Goal: Information Seeking & Learning: Learn about a topic

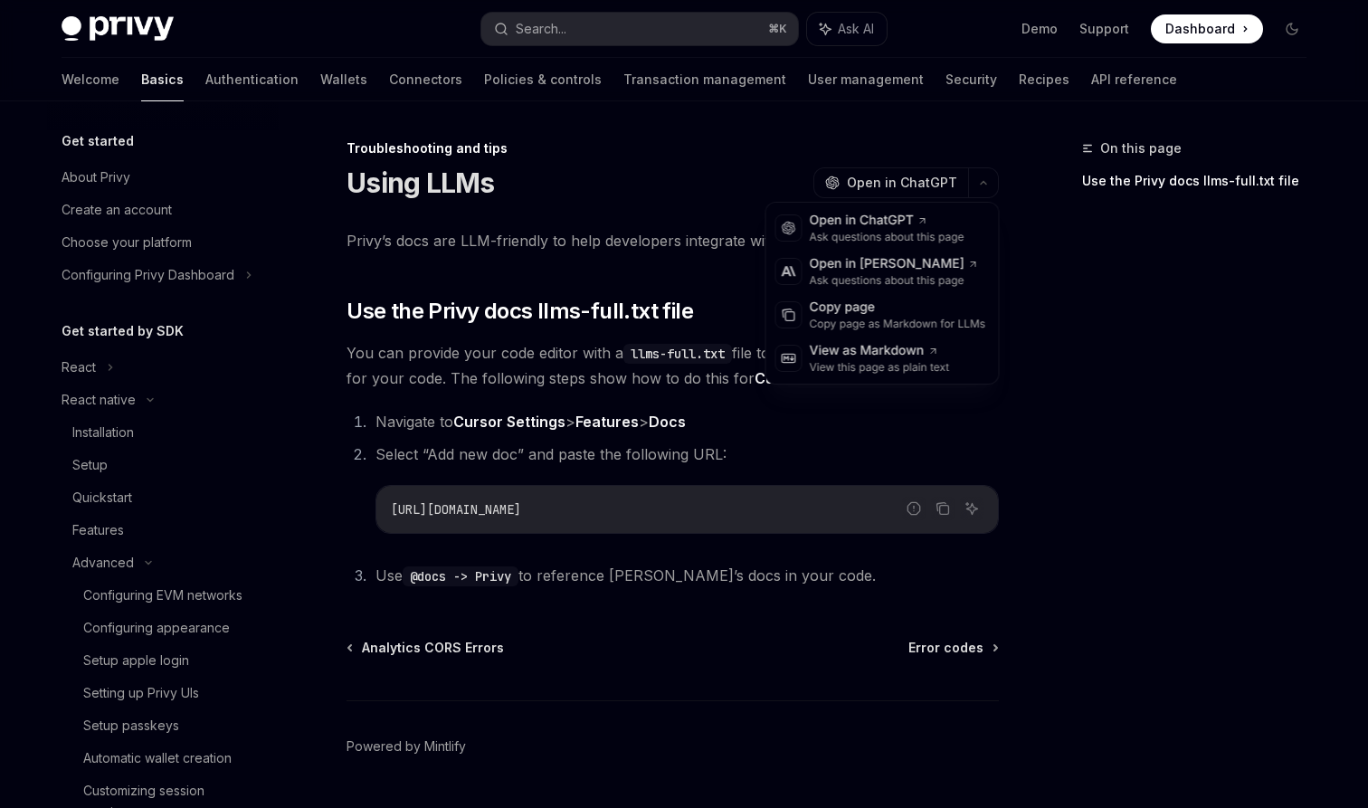
scroll to position [567, 0]
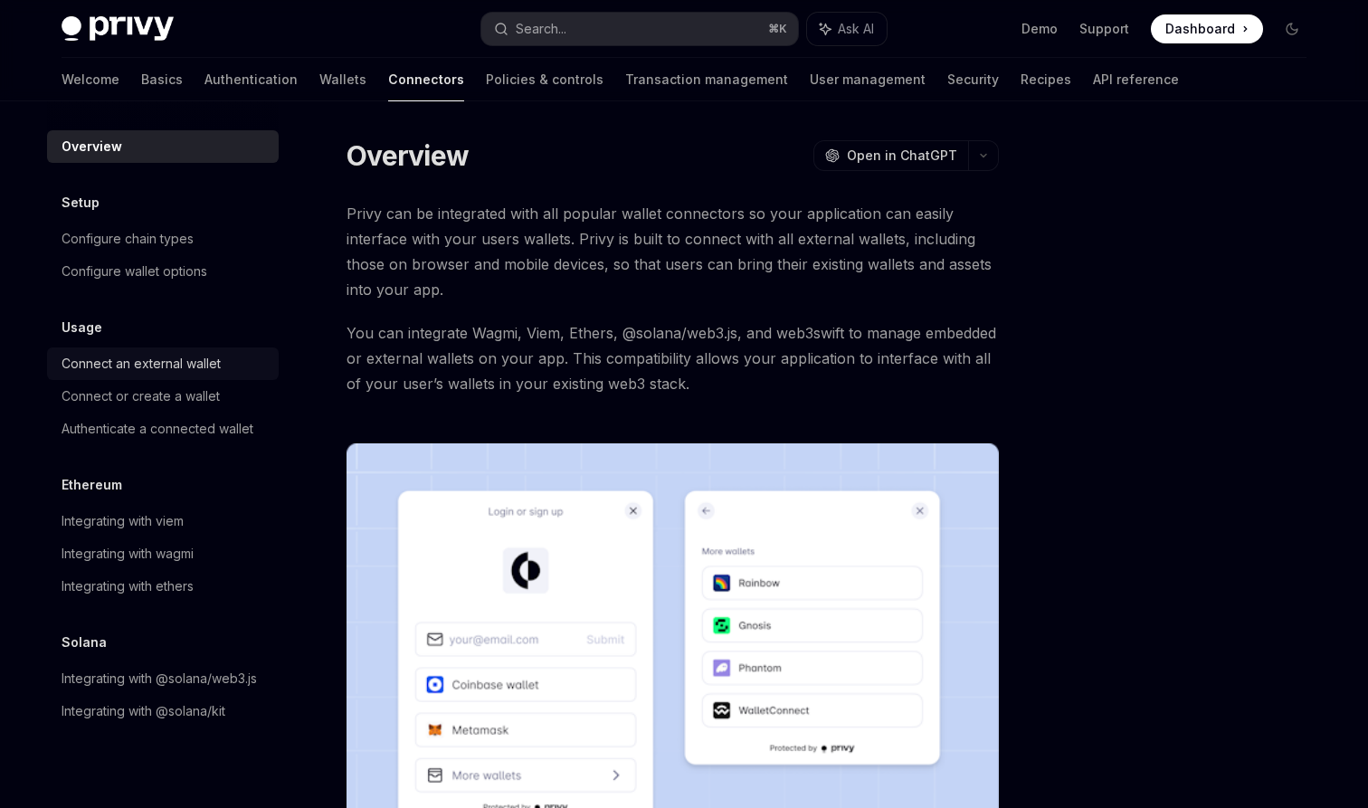
click at [164, 363] on div "Connect an external wallet" at bounding box center [141, 364] width 159 height 22
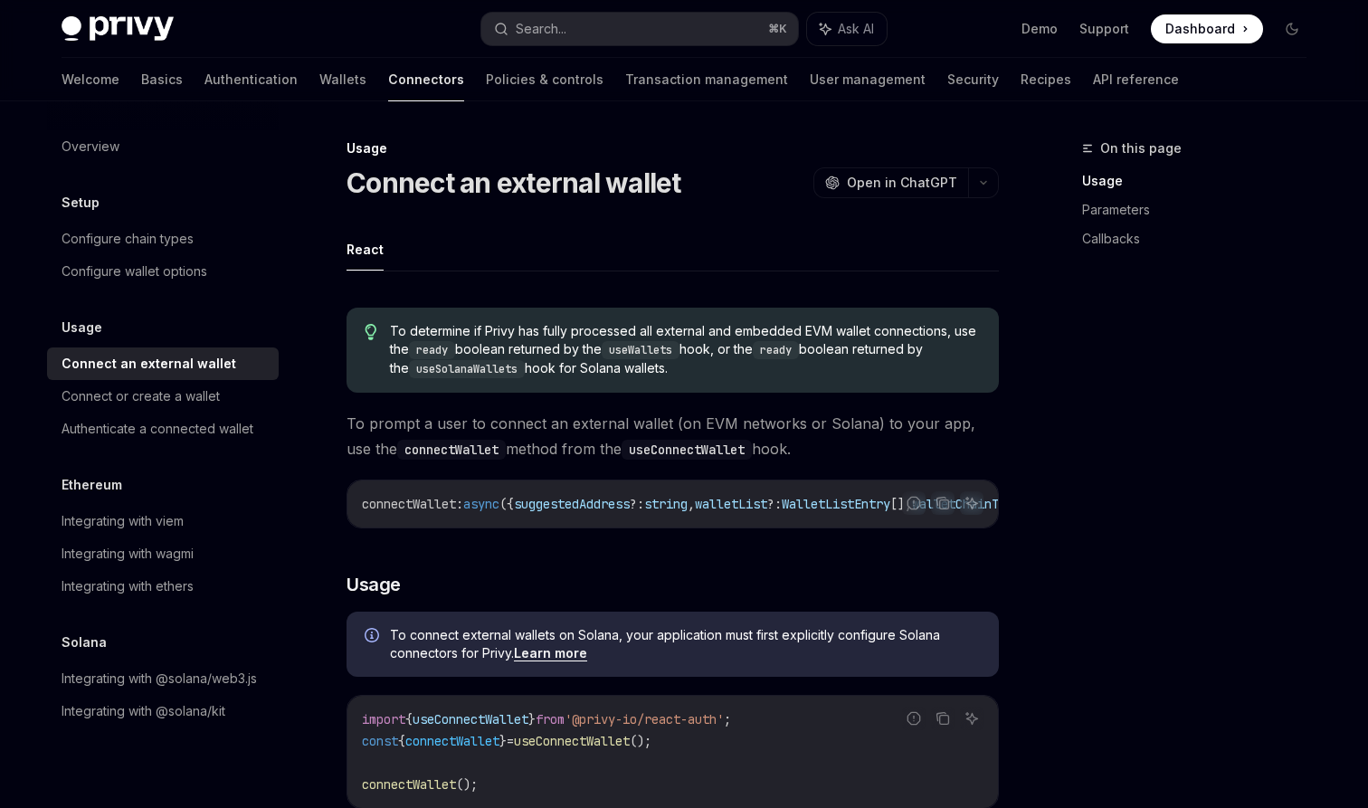
click at [129, 39] on img at bounding box center [118, 28] width 112 height 25
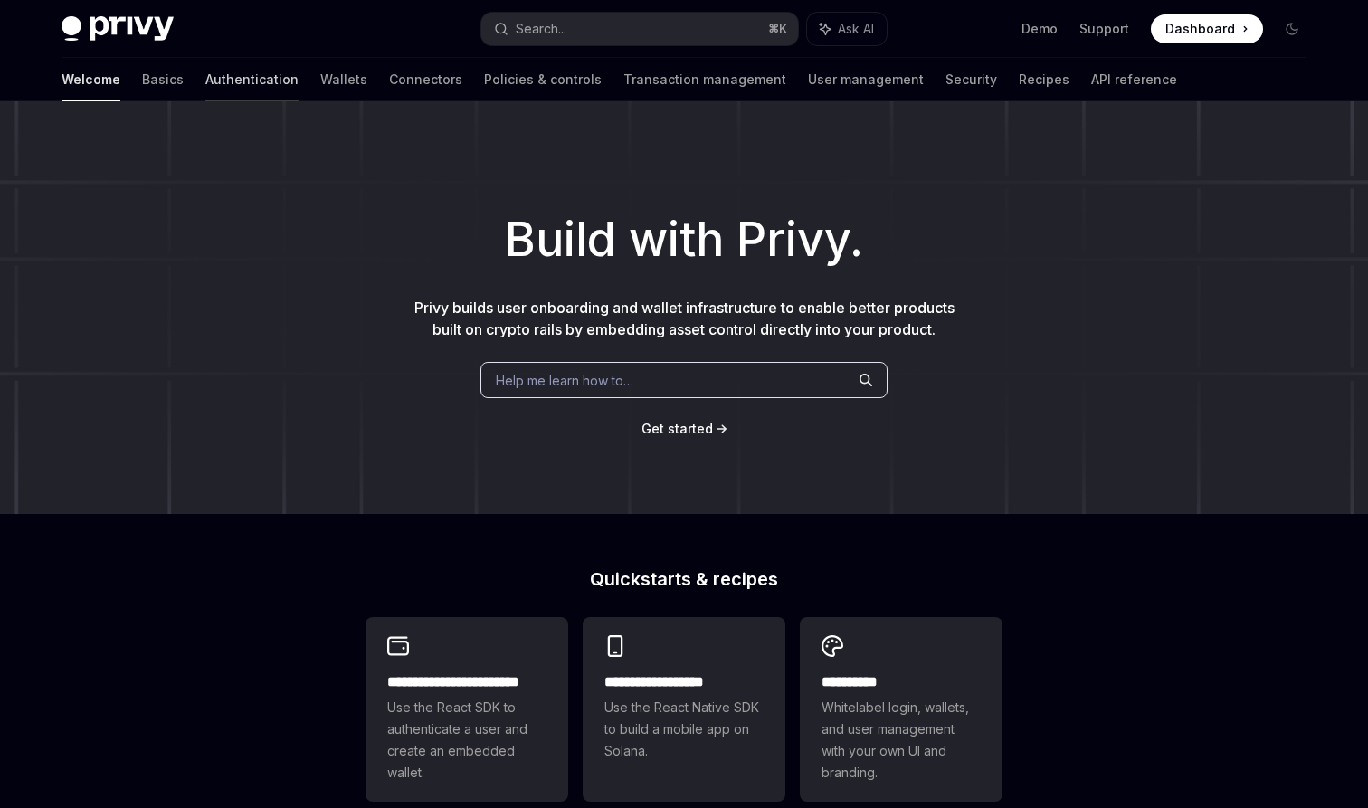
click at [205, 80] on link "Authentication" at bounding box center [251, 79] width 93 height 43
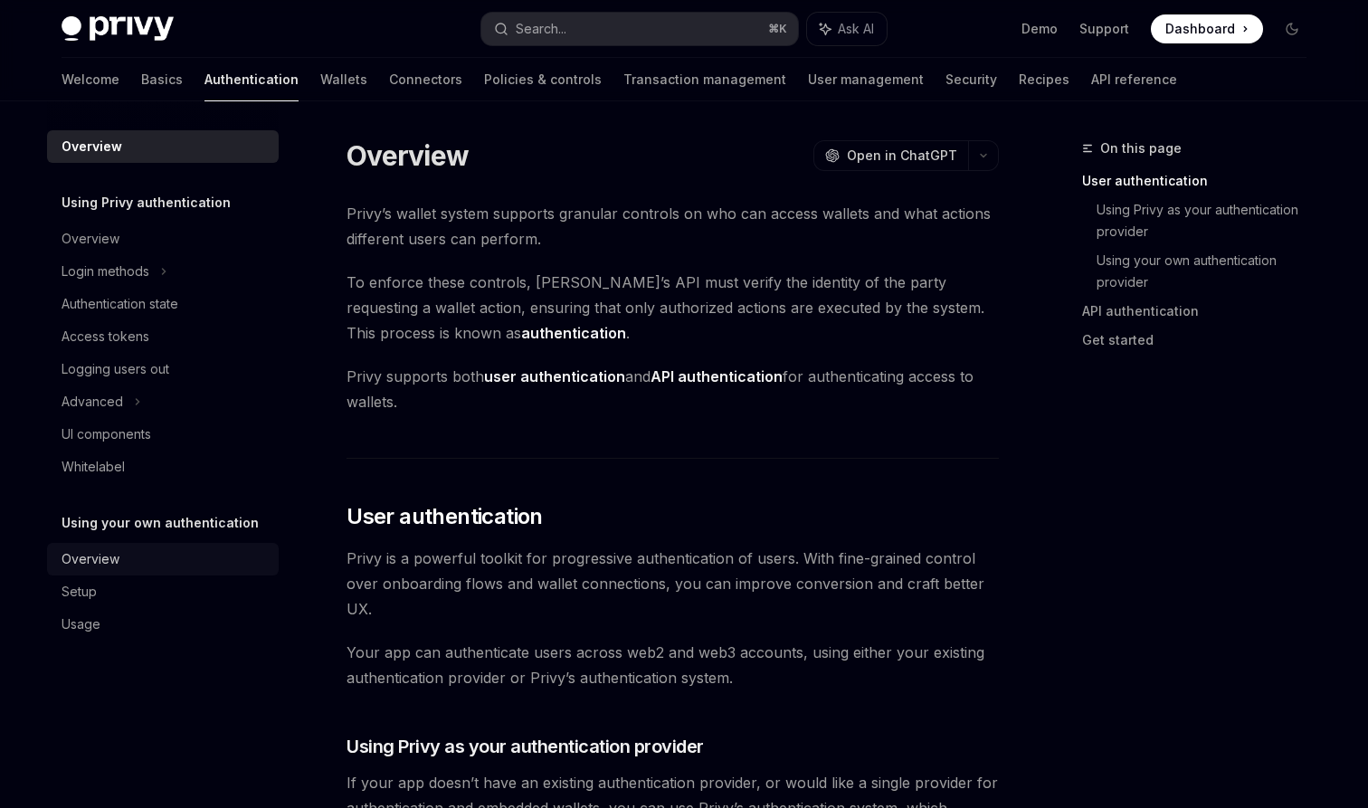
click at [139, 553] on div "Overview" at bounding box center [165, 559] width 206 height 22
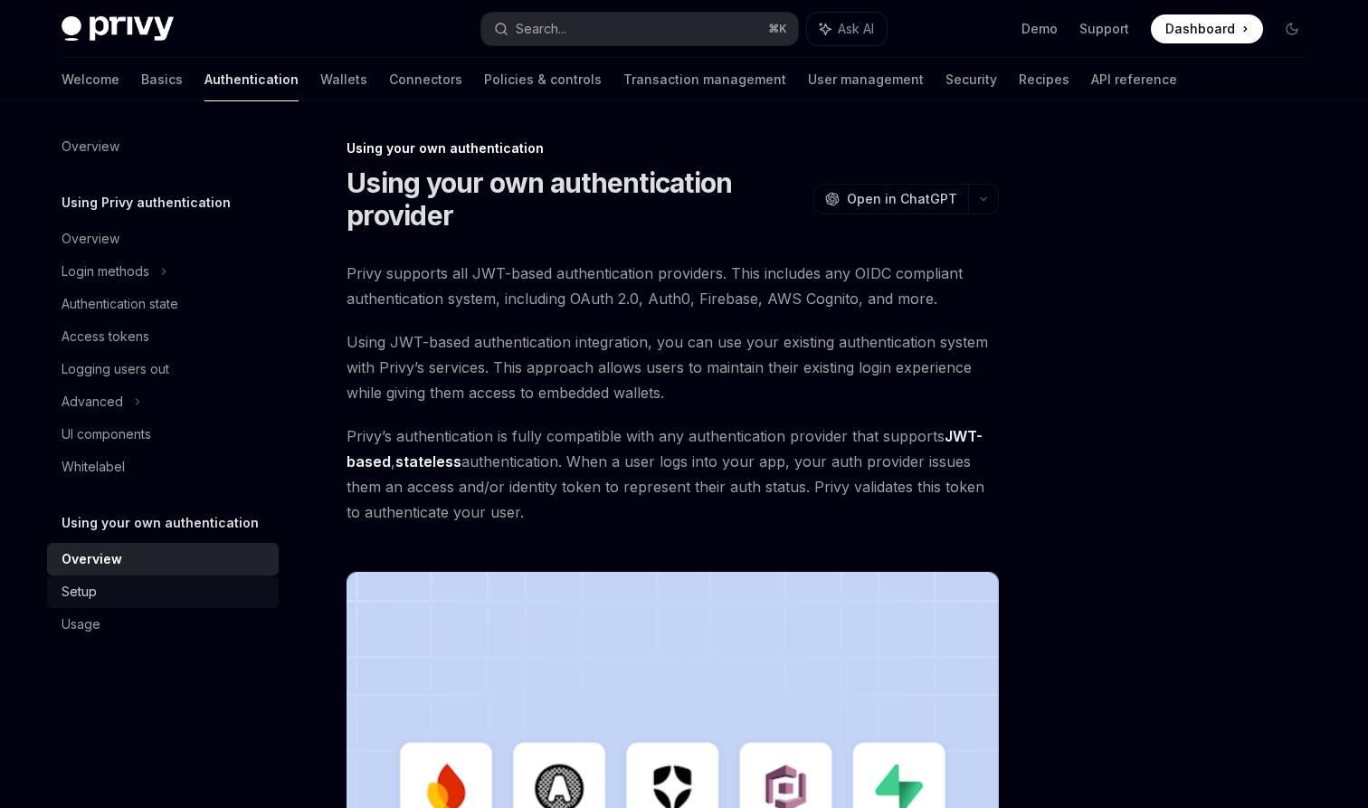
click at [186, 585] on div "Setup" at bounding box center [165, 592] width 206 height 22
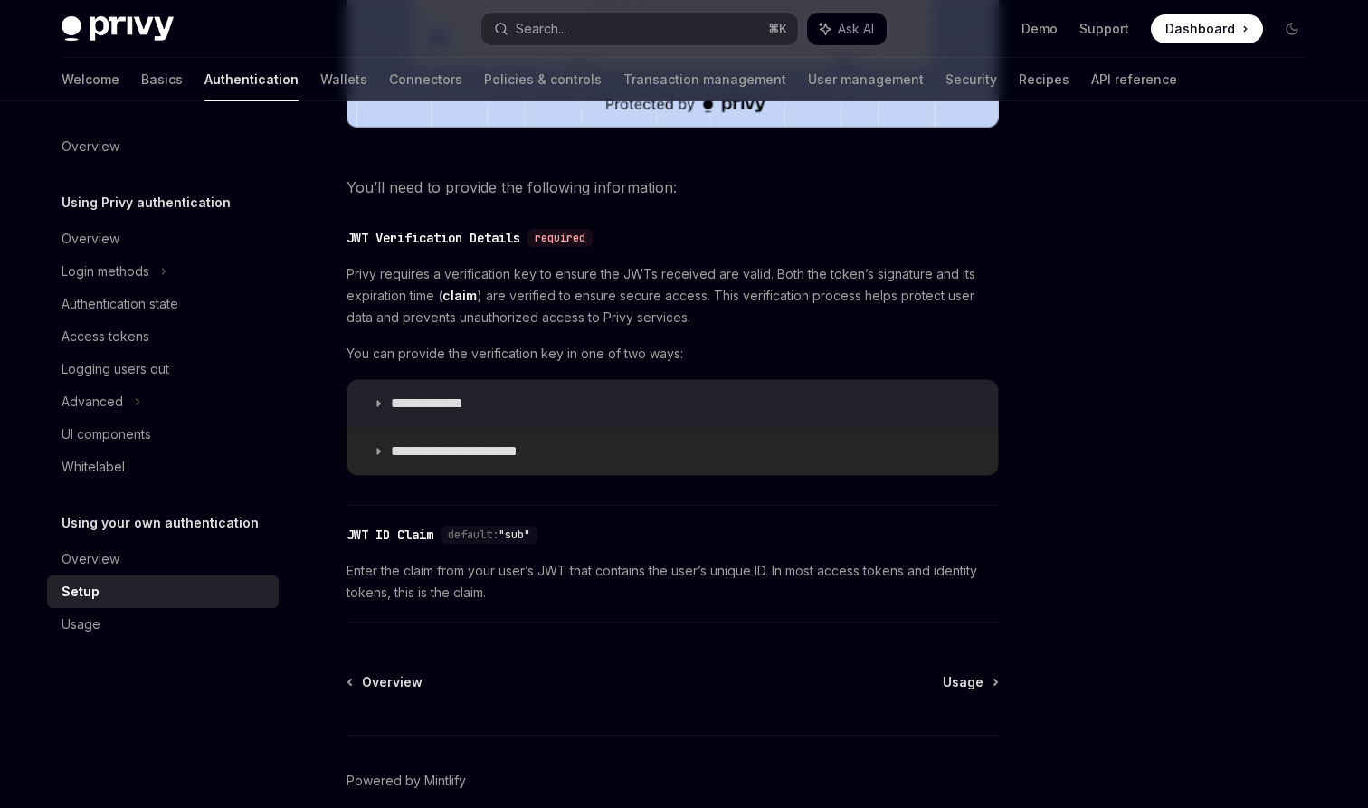
scroll to position [841, 0]
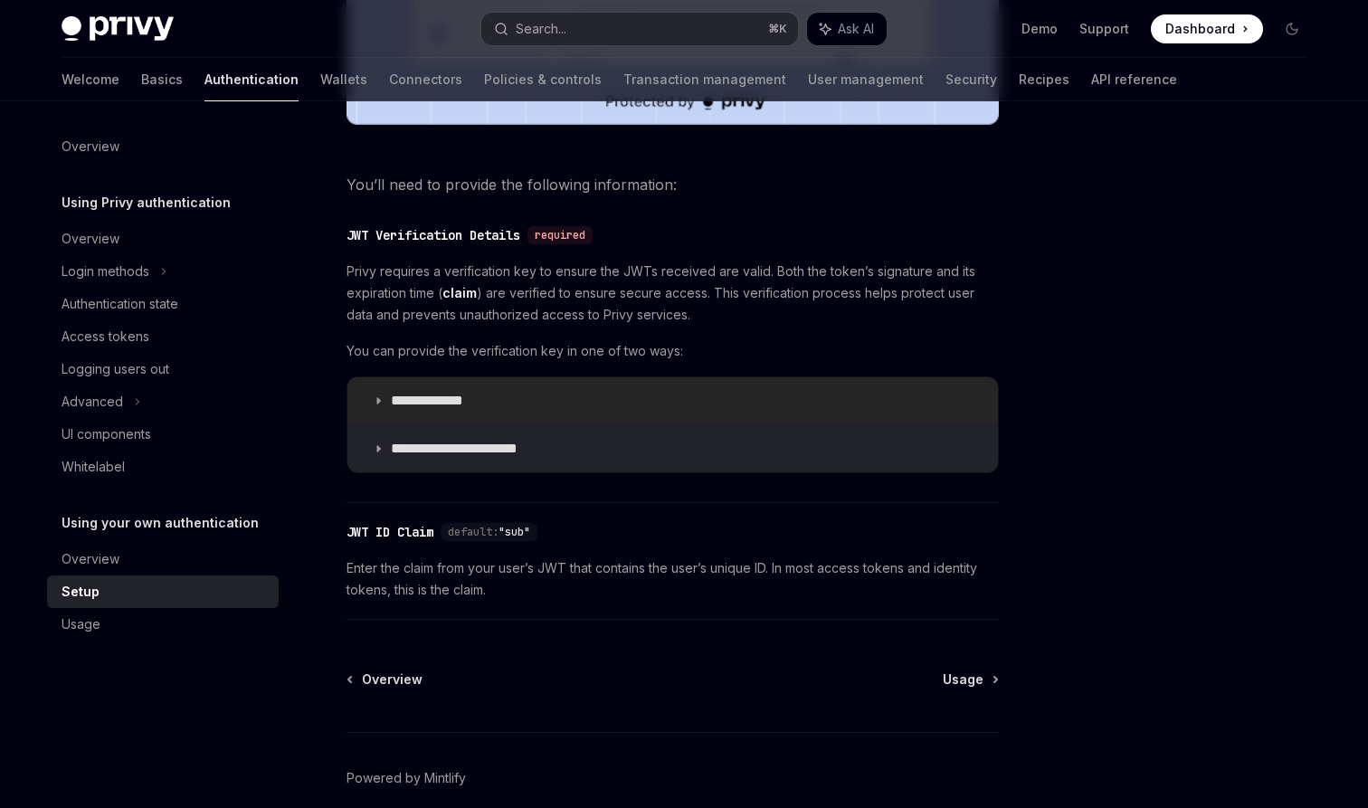
click at [414, 408] on p "**********" at bounding box center [445, 401] width 108 height 18
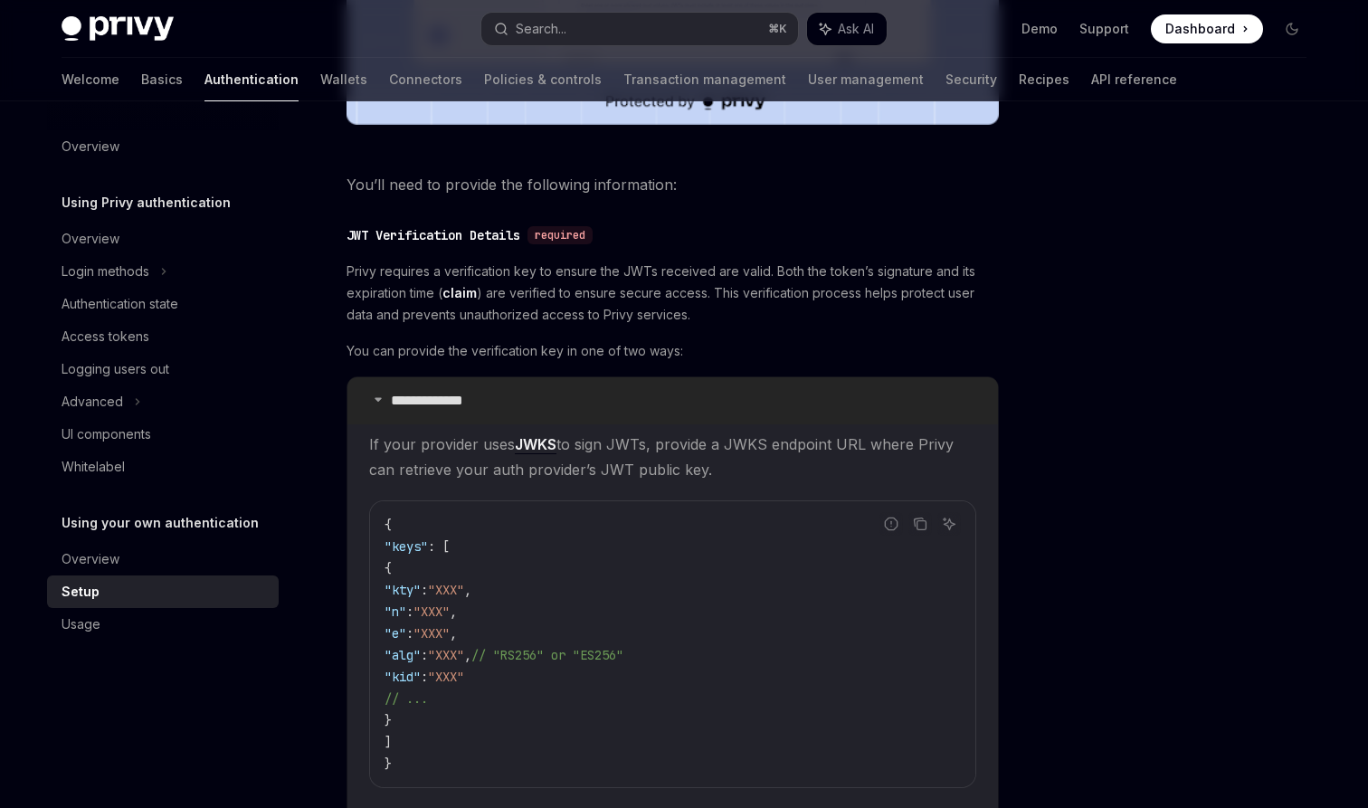
click at [414, 408] on p "**********" at bounding box center [445, 401] width 108 height 18
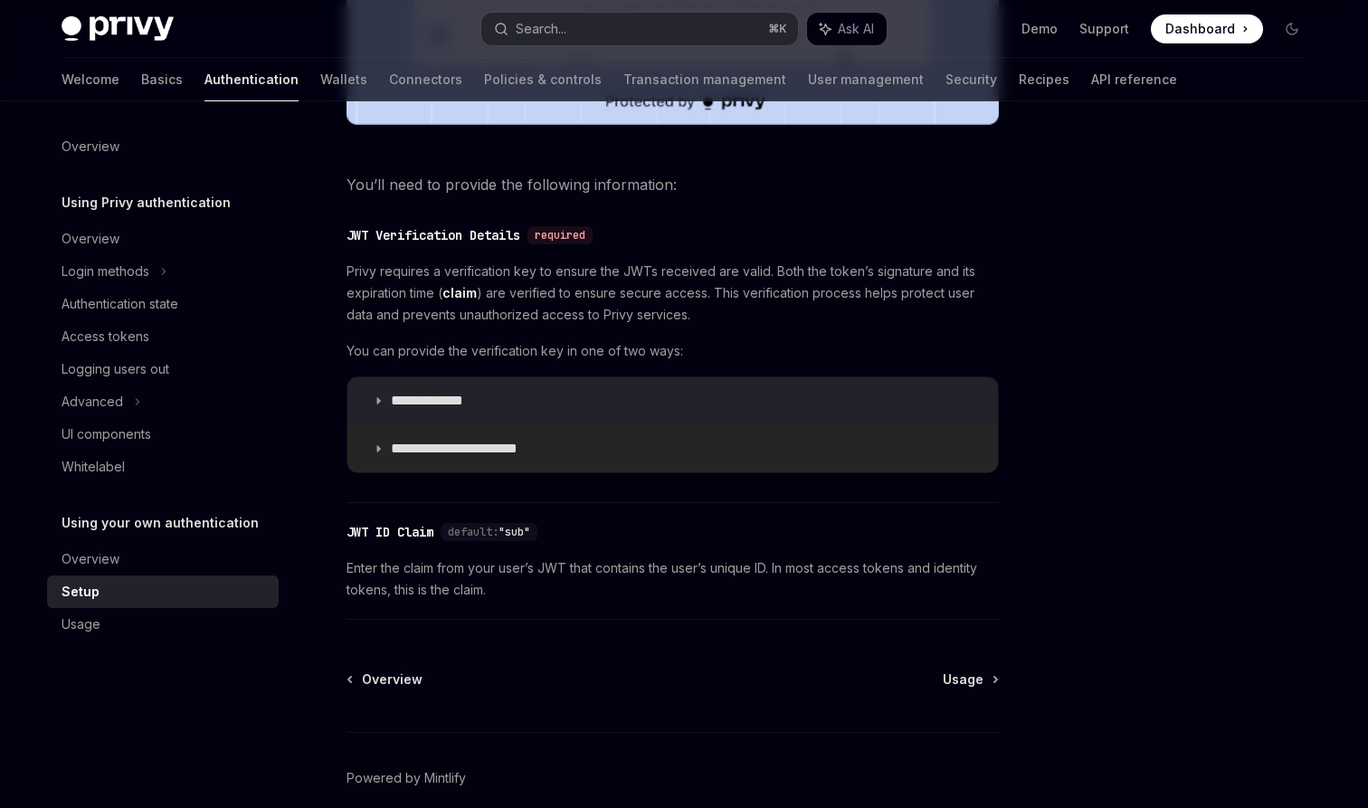
click at [422, 451] on p "**********" at bounding box center [469, 449] width 156 height 18
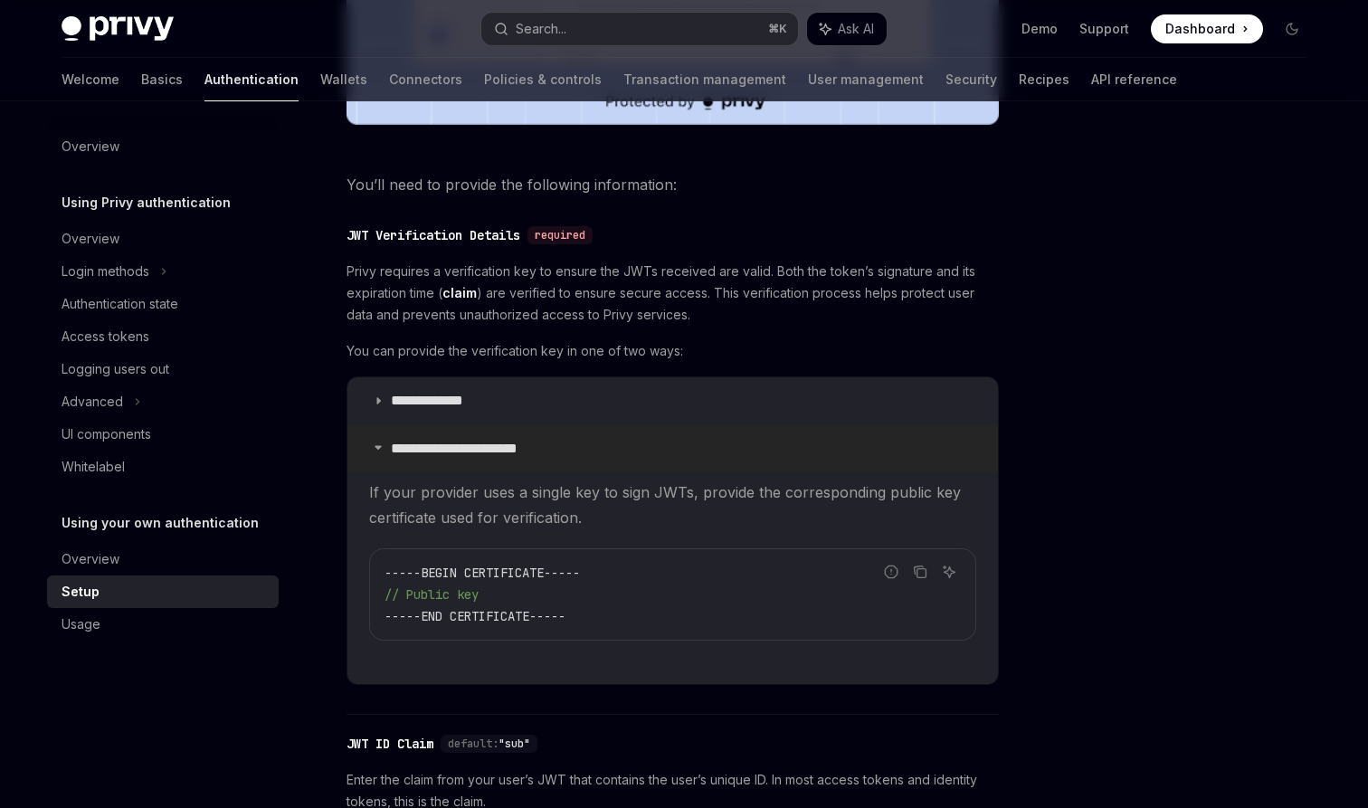
click at [422, 451] on p "**********" at bounding box center [469, 449] width 156 height 18
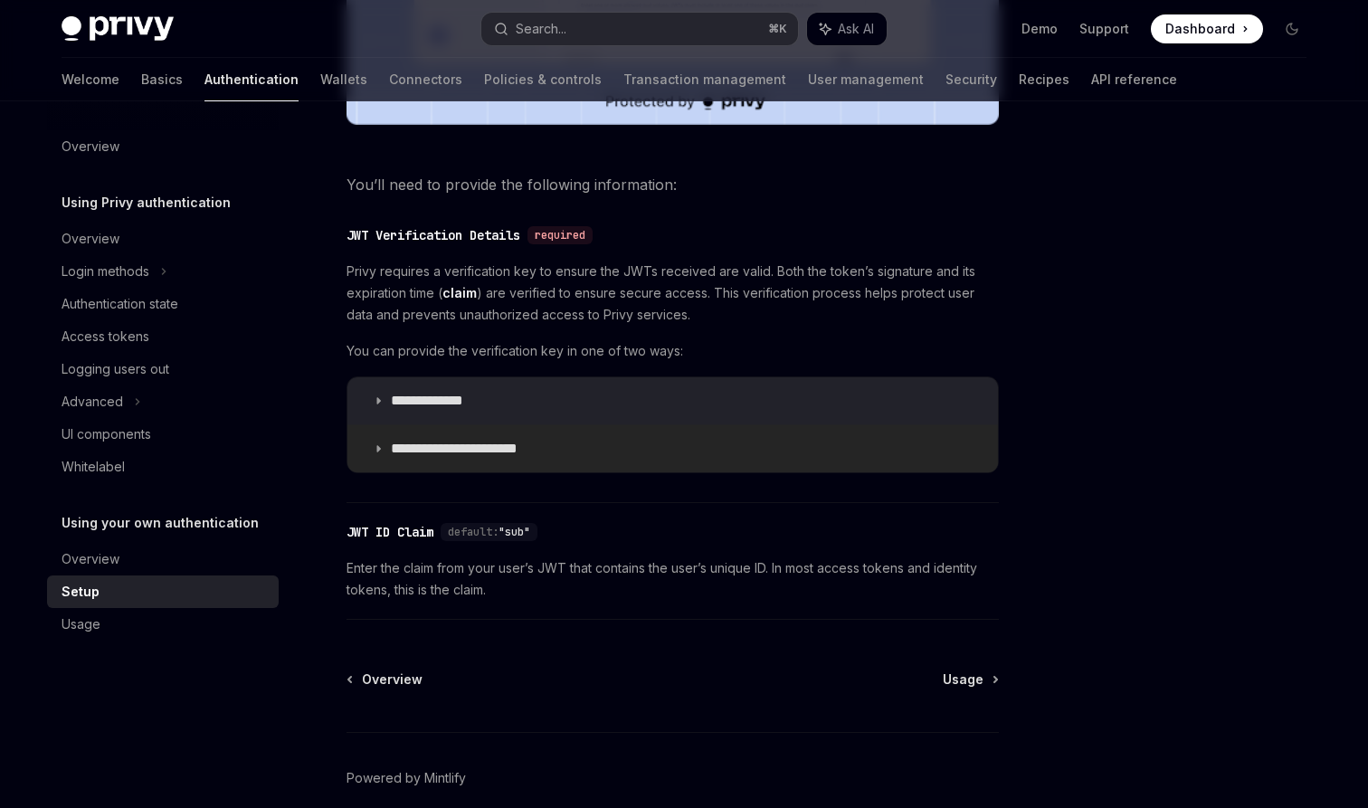
click at [422, 451] on p "**********" at bounding box center [469, 449] width 156 height 18
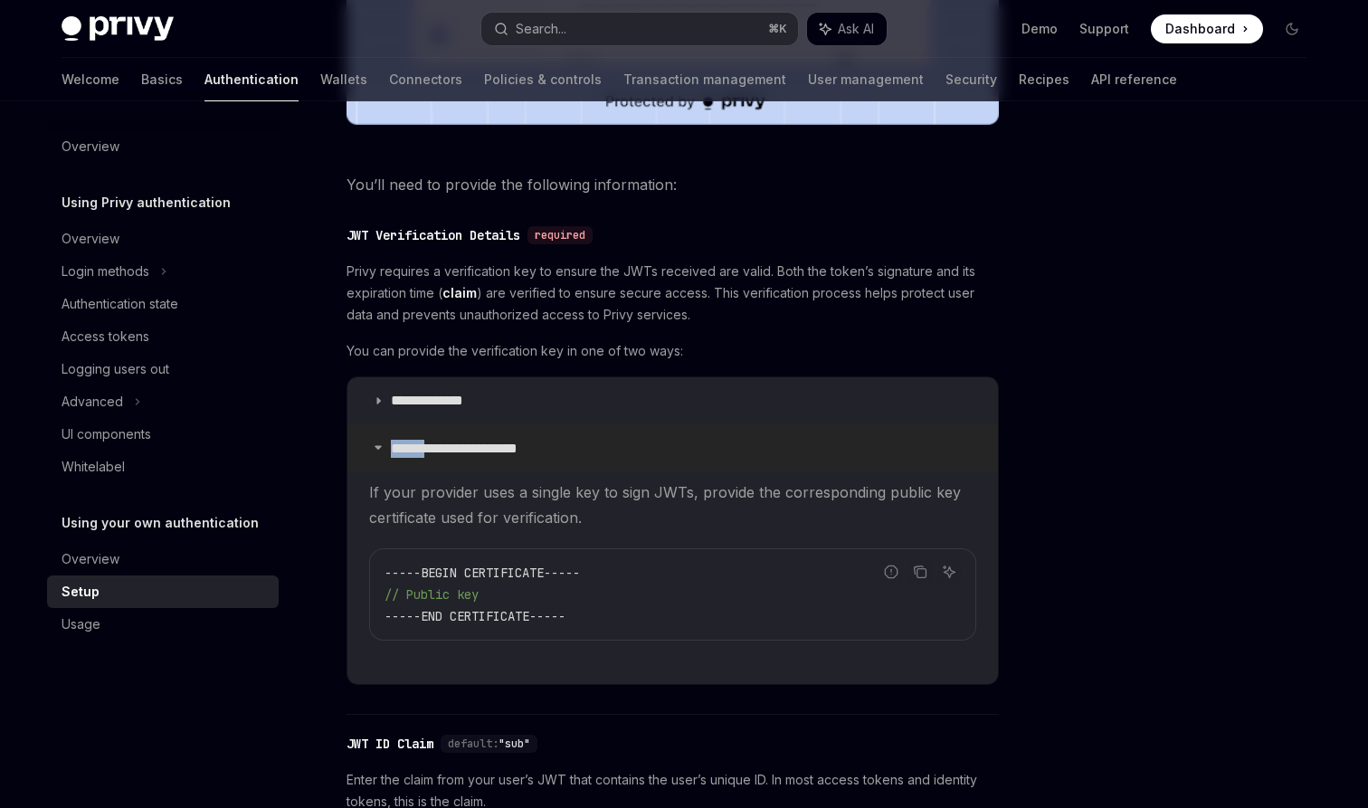
click at [422, 451] on p "**********" at bounding box center [469, 449] width 156 height 18
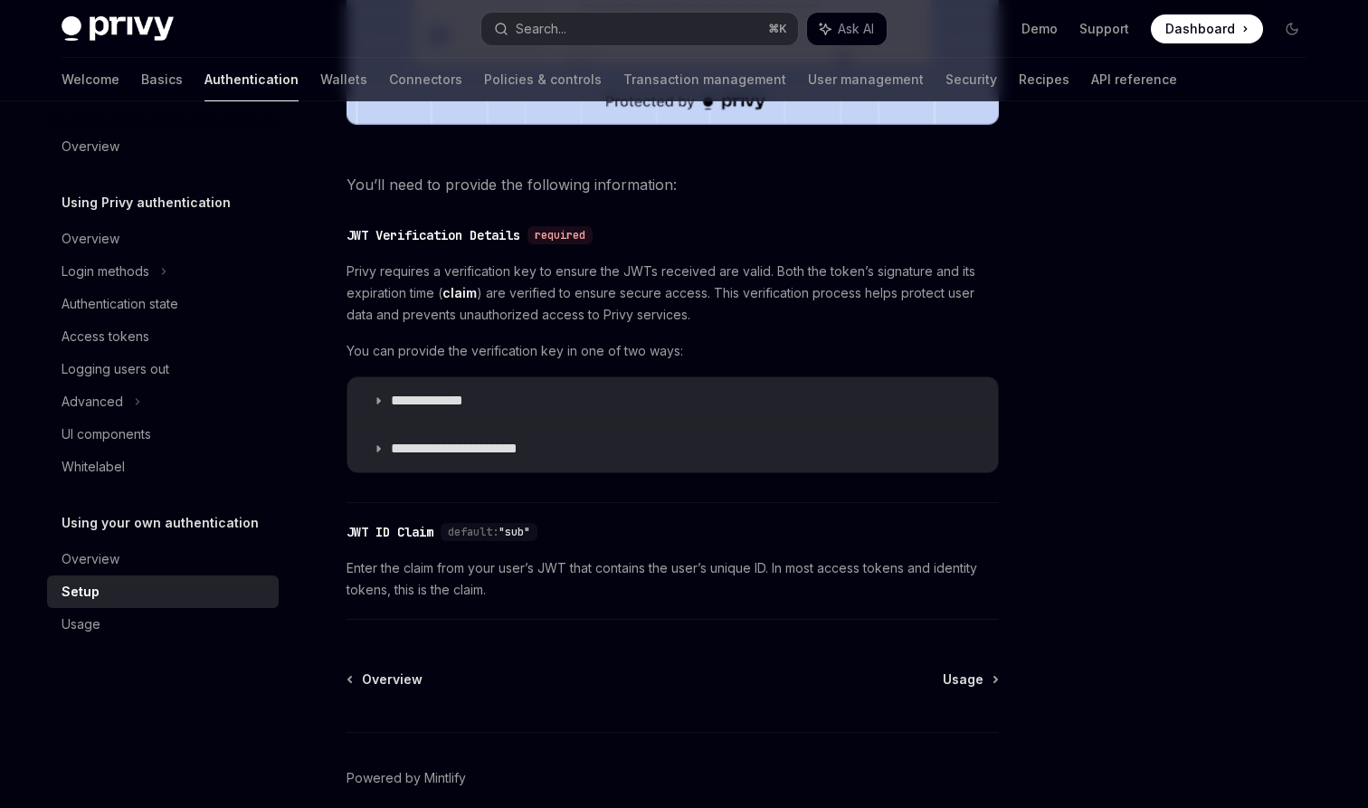
click at [448, 344] on span "You can provide the verification key in one of two ways:" at bounding box center [673, 351] width 652 height 22
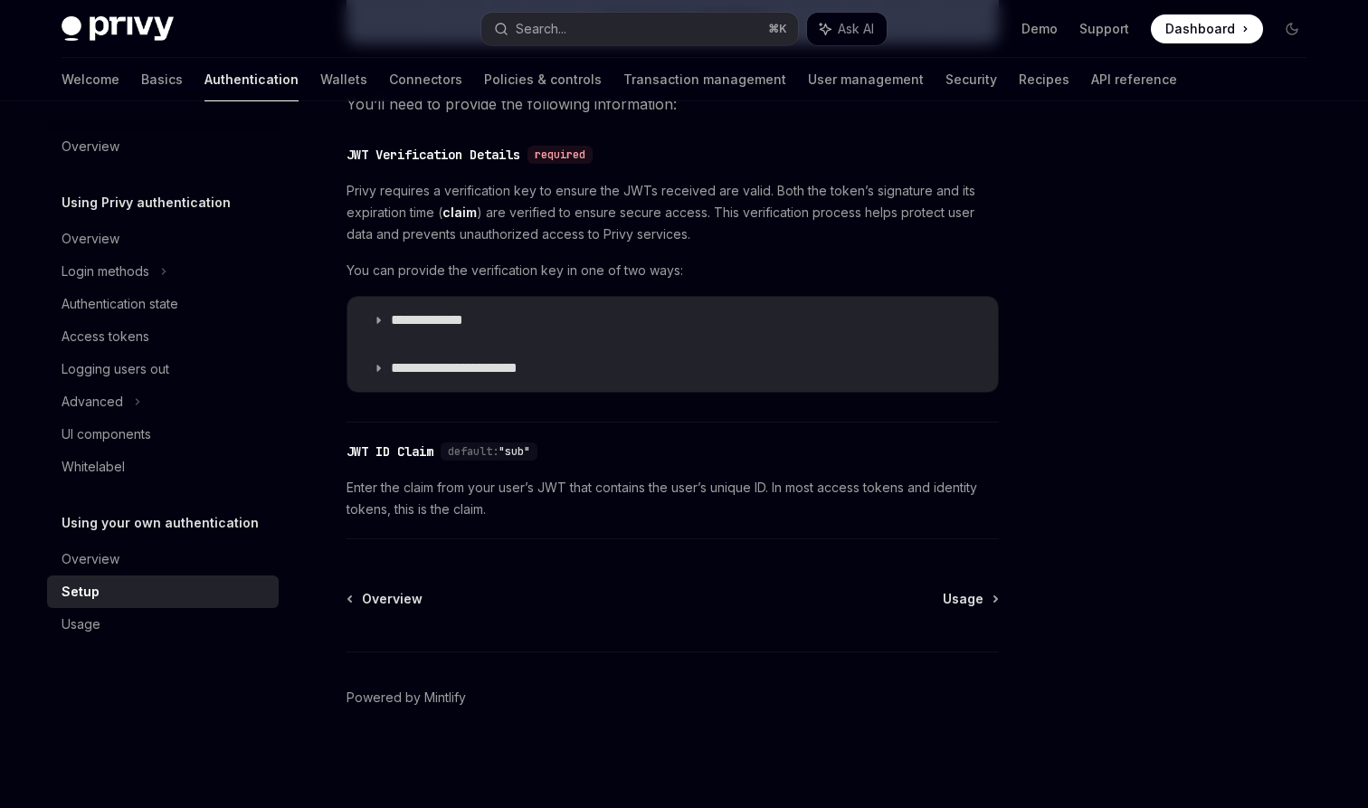
scroll to position [863, 0]
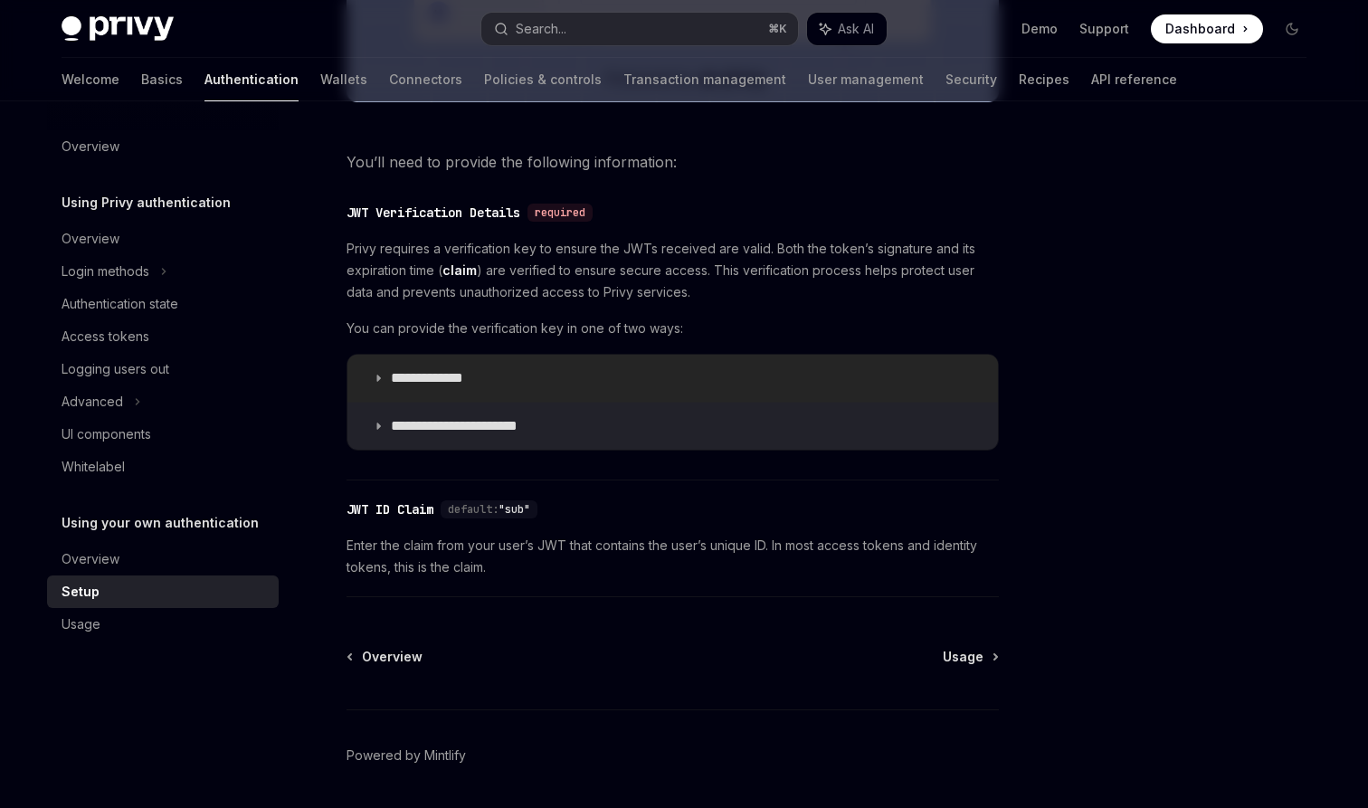
click at [471, 401] on summary "**********" at bounding box center [673, 378] width 651 height 47
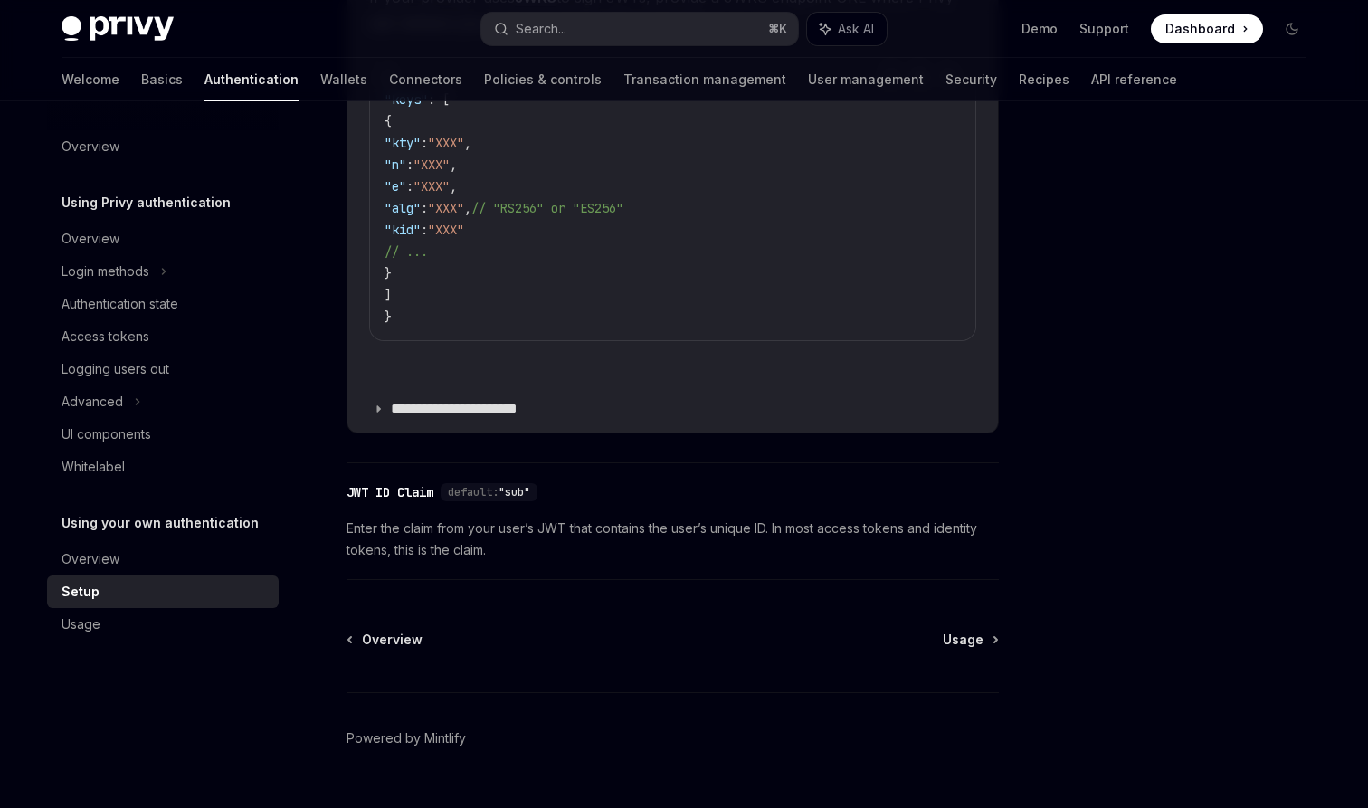
scroll to position [1303, 0]
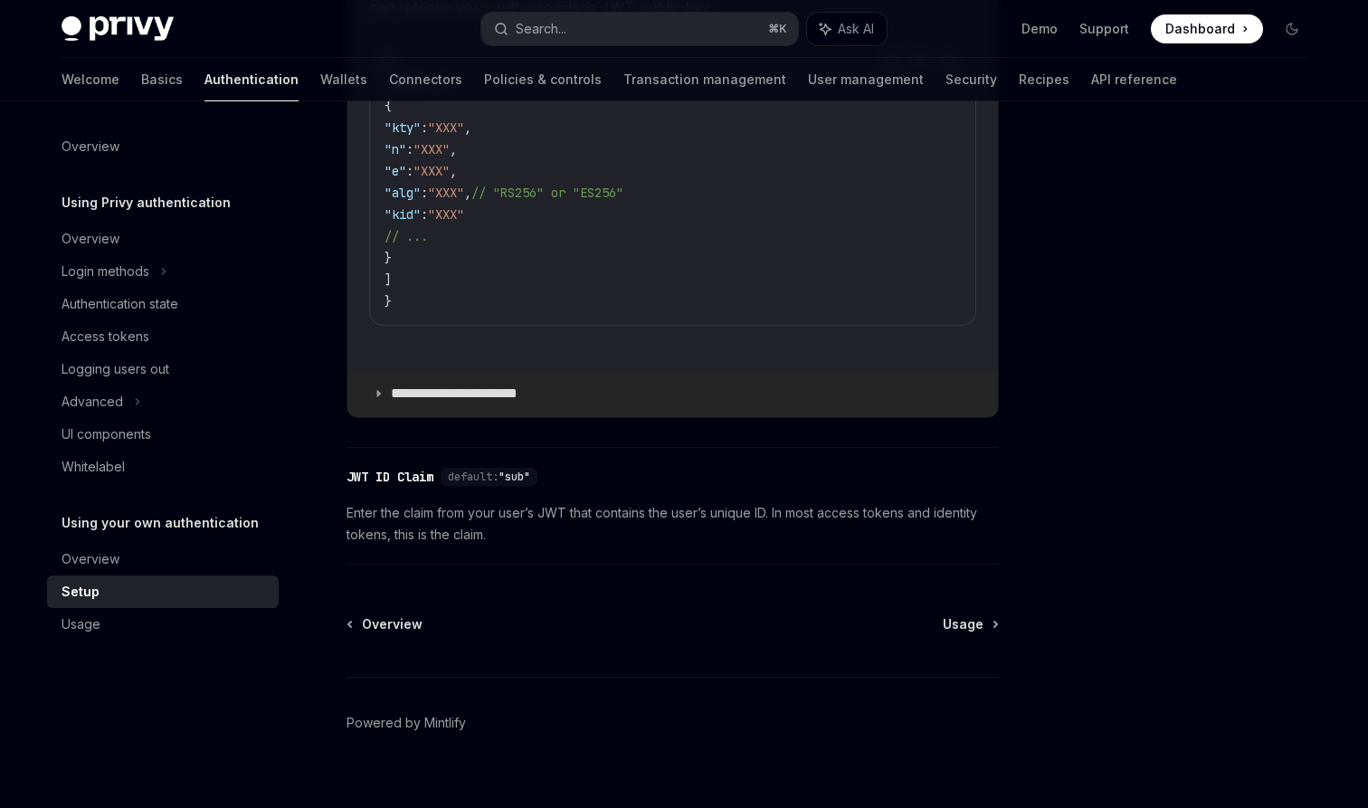
click at [447, 387] on p "**********" at bounding box center [469, 394] width 156 height 18
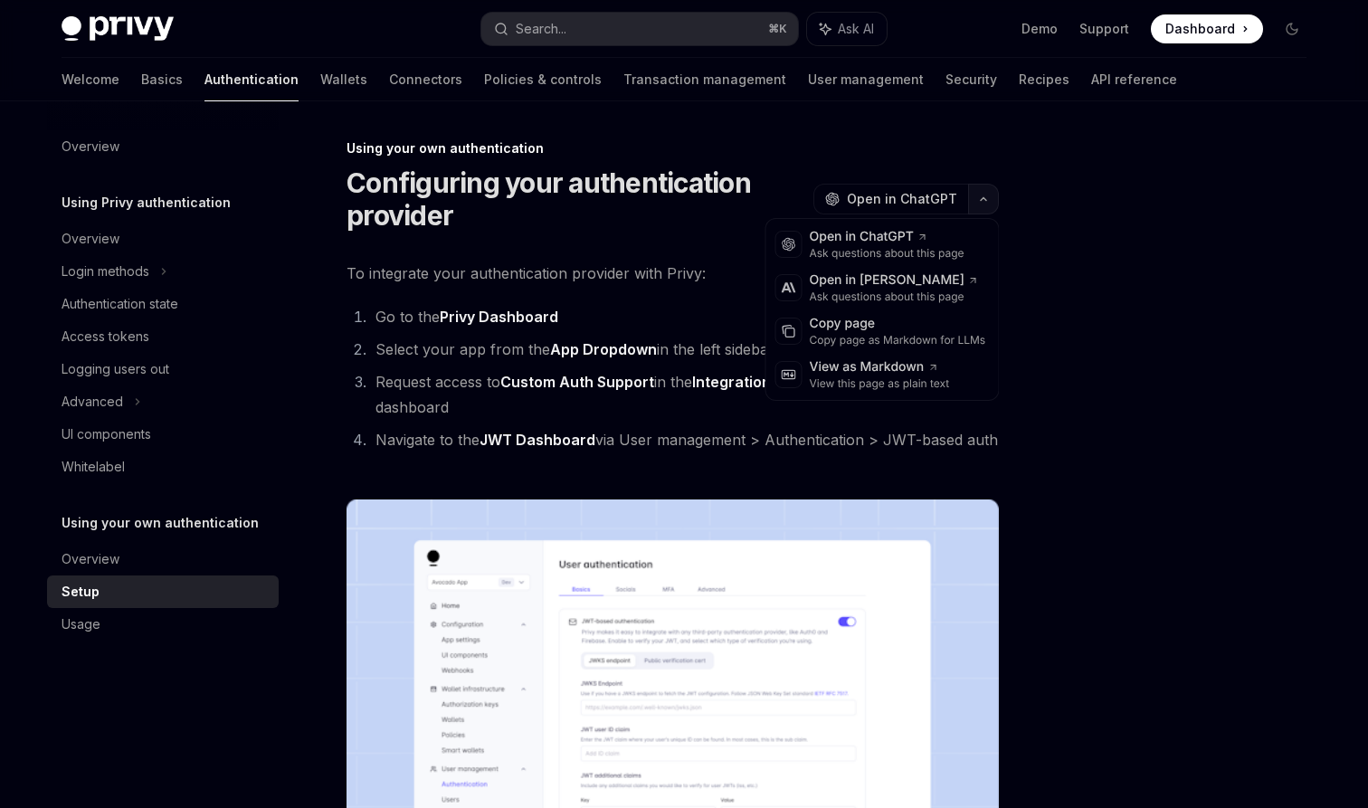
click at [978, 197] on icon "button" at bounding box center [984, 198] width 22 height 7
click at [896, 315] on div "Copy page" at bounding box center [898, 324] width 176 height 18
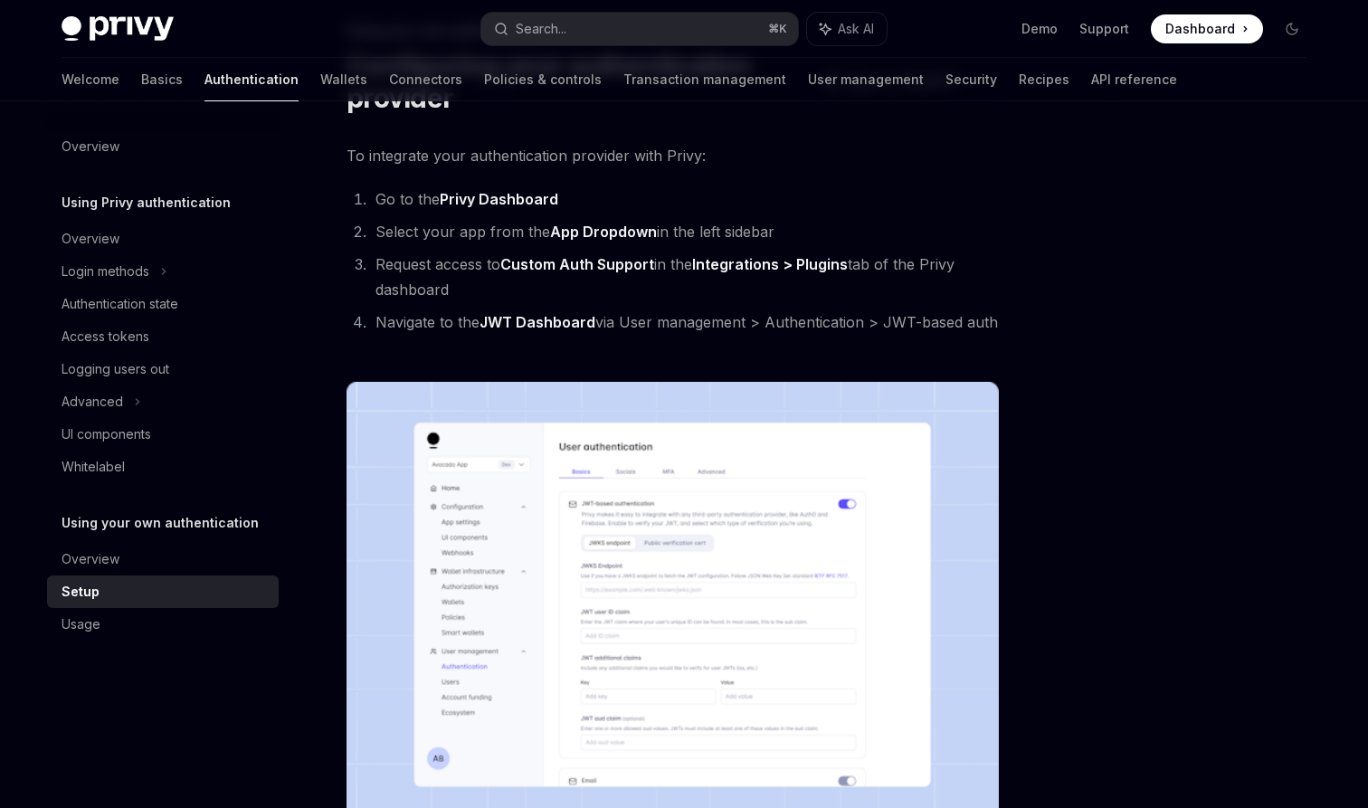
scroll to position [138, 0]
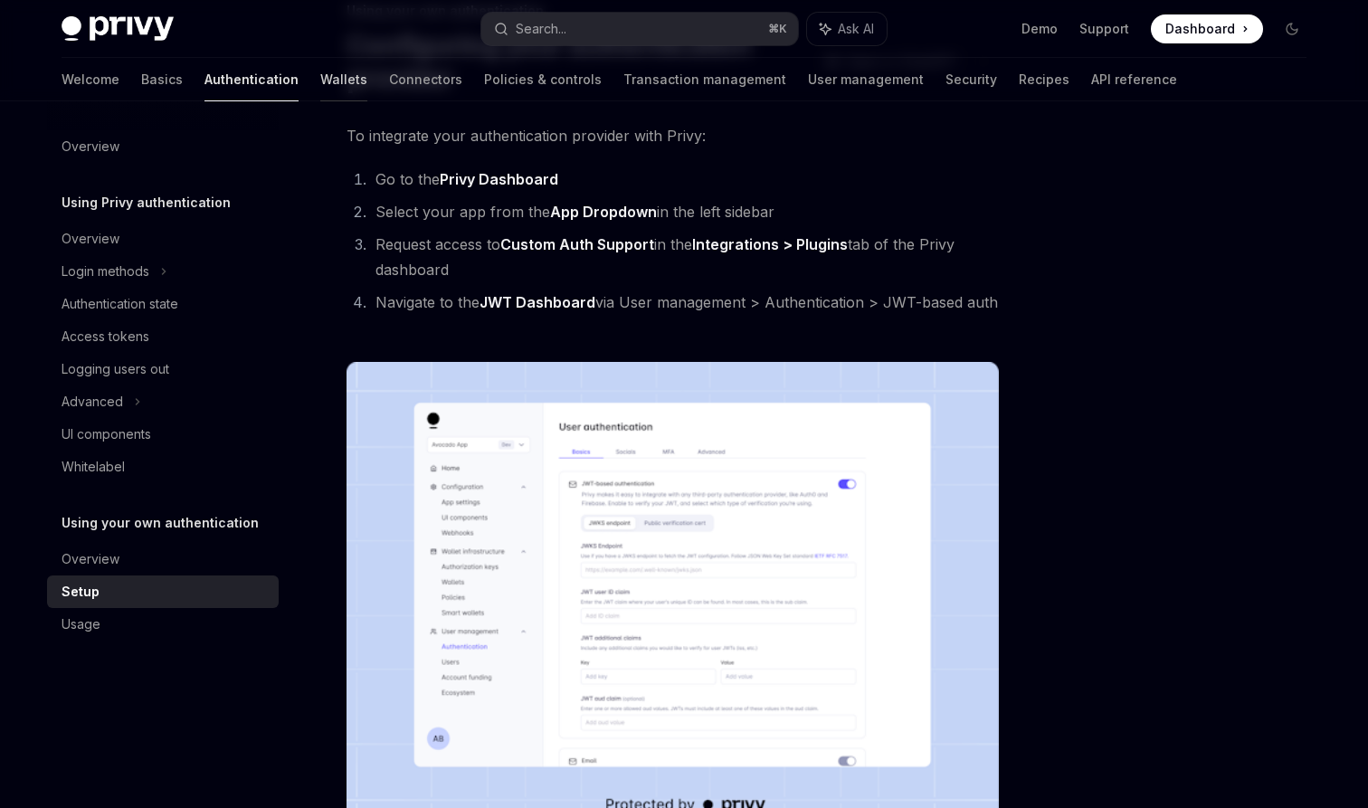
click at [320, 73] on link "Wallets" at bounding box center [343, 79] width 47 height 43
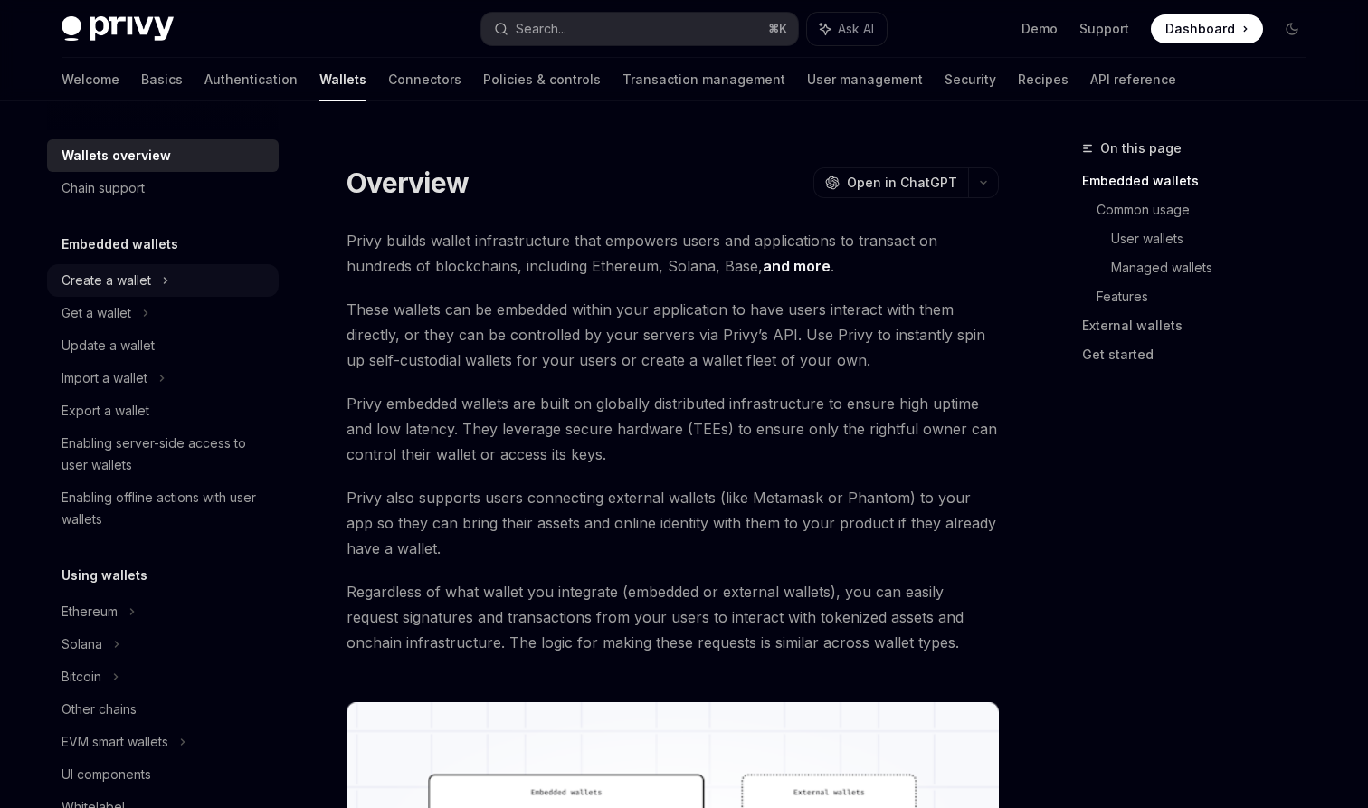
click at [183, 286] on div "Create a wallet" at bounding box center [163, 280] width 232 height 33
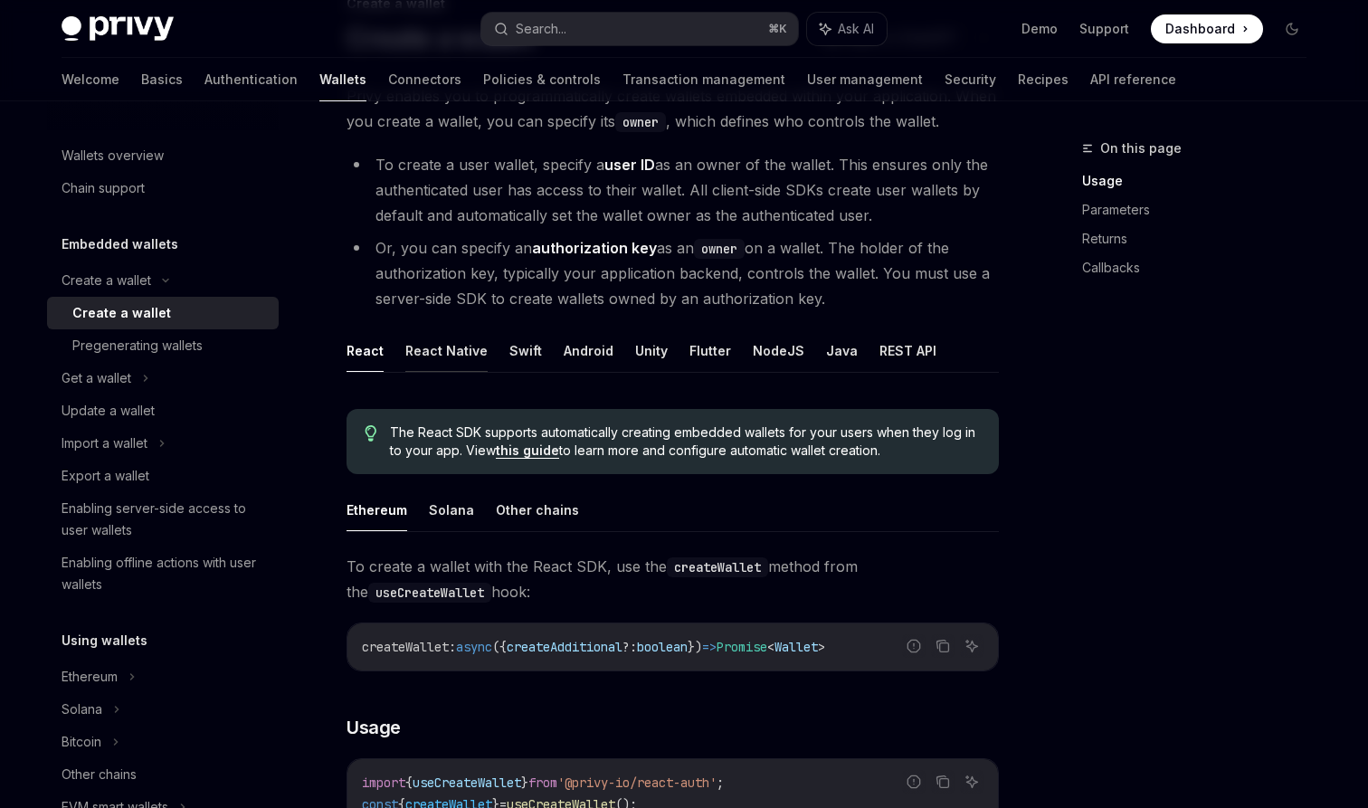
scroll to position [146, 0]
click at [455, 352] on button "React Native" at bounding box center [446, 350] width 82 height 43
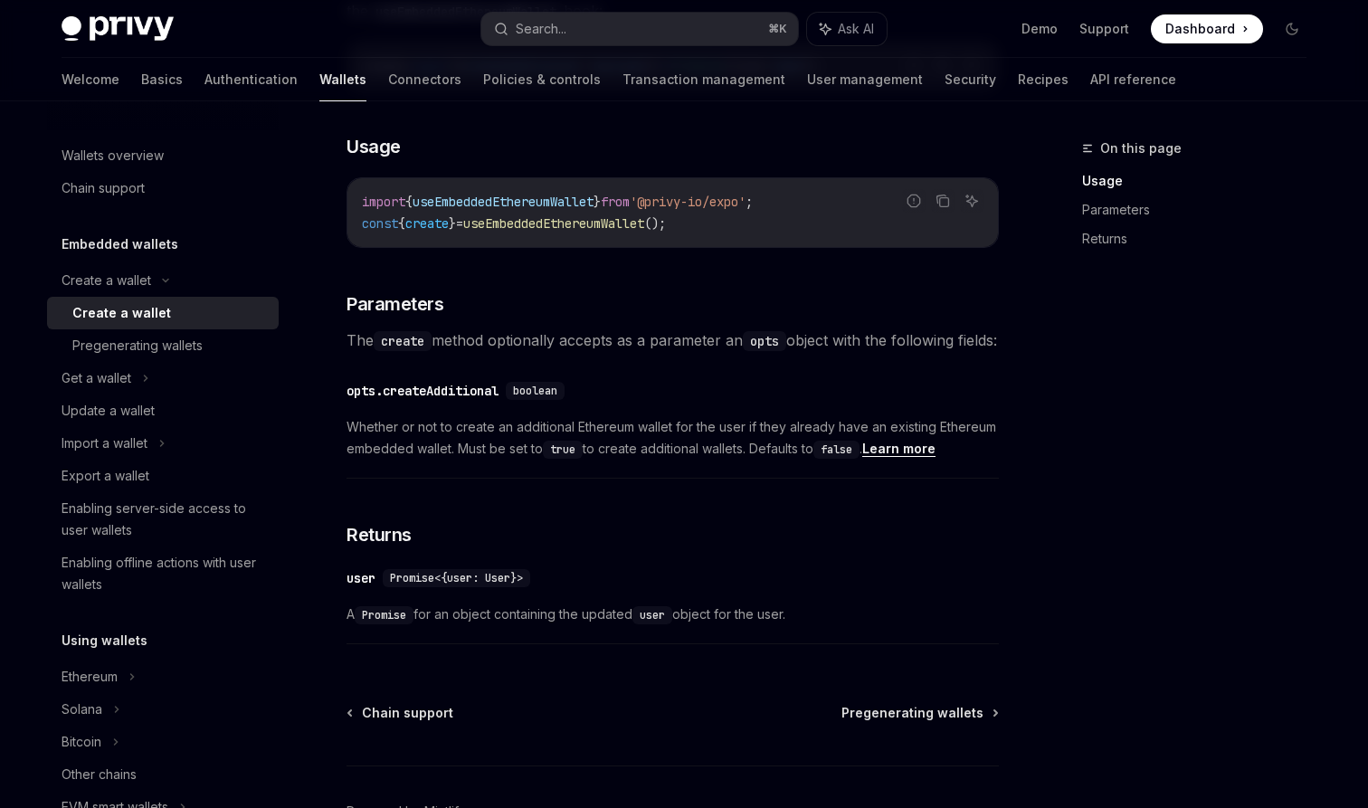
scroll to position [727, 0]
click at [160, 386] on div "Get a wallet" at bounding box center [163, 378] width 232 height 33
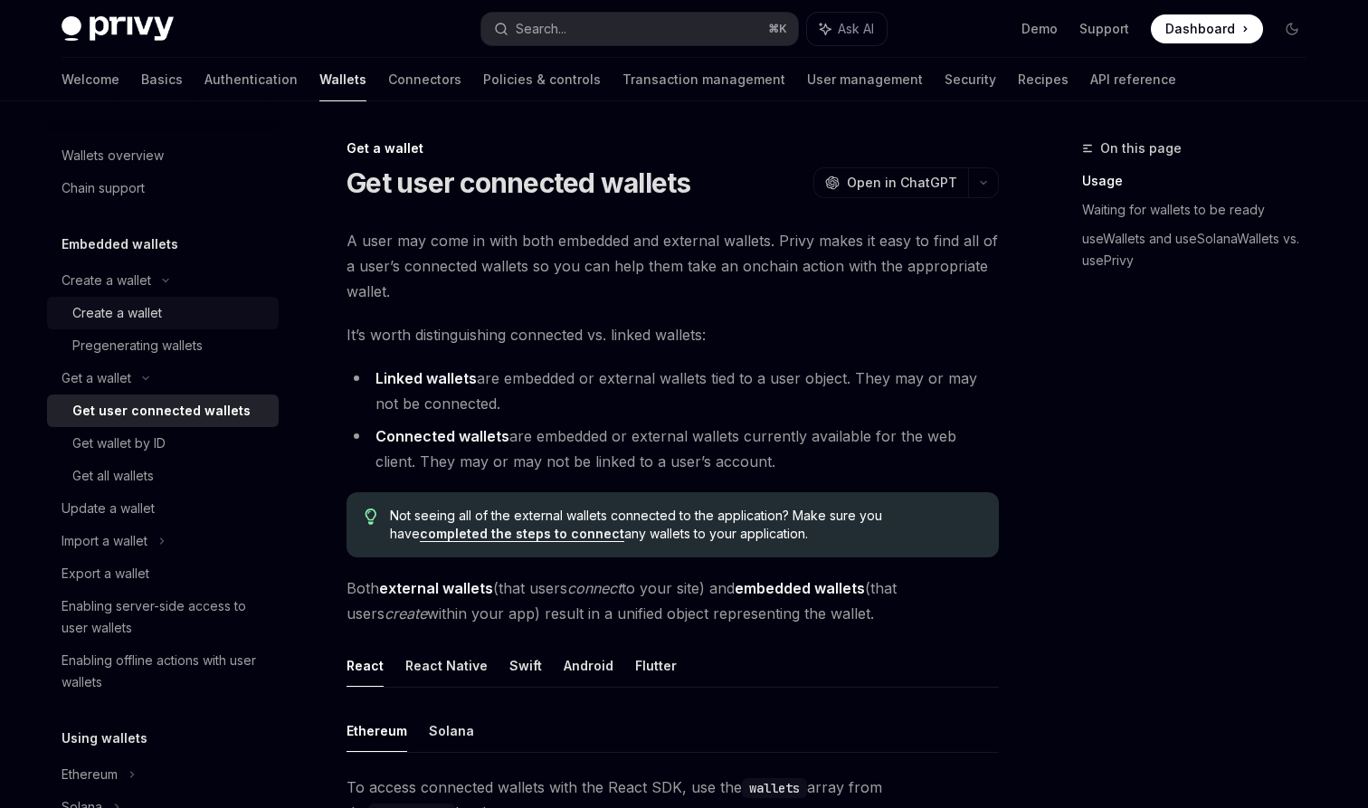
click at [189, 312] on div "Create a wallet" at bounding box center [169, 313] width 195 height 22
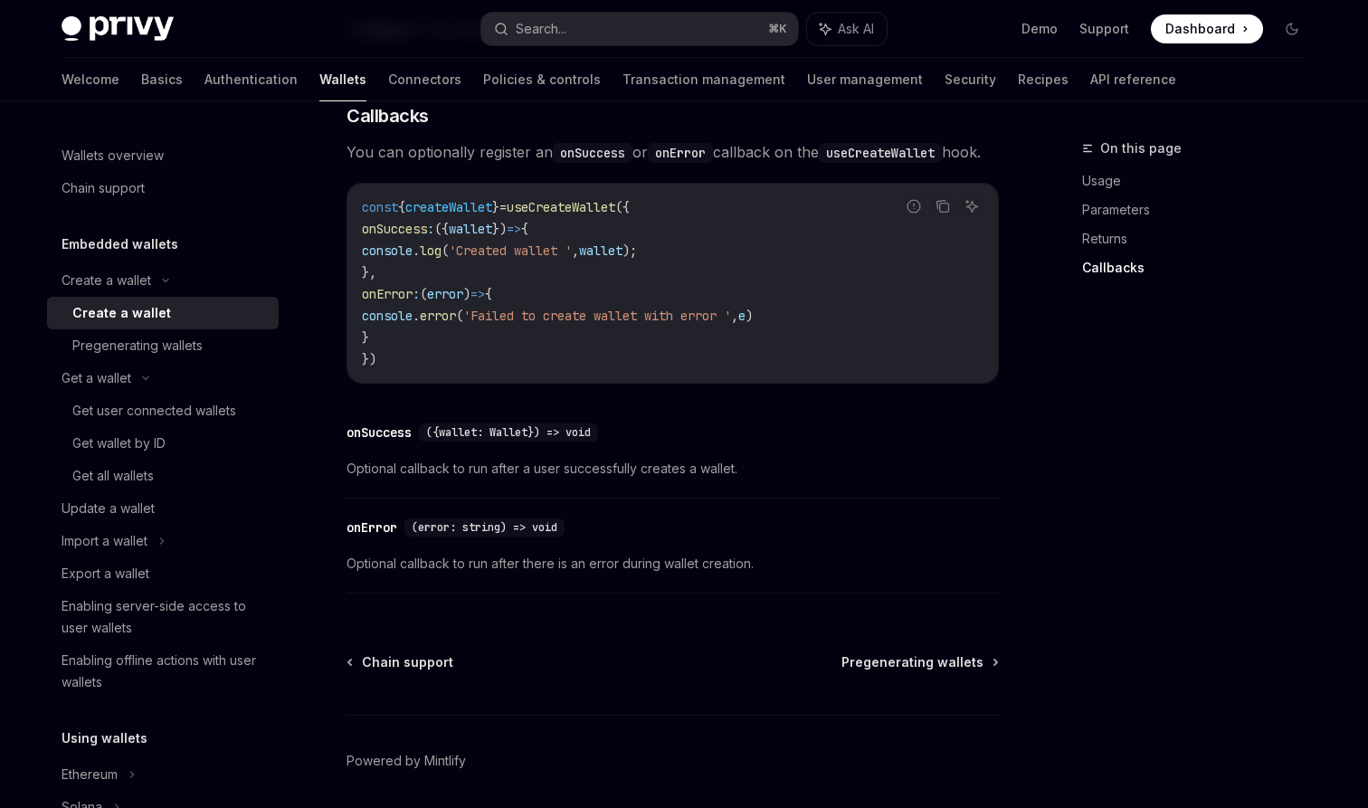
scroll to position [1356, 0]
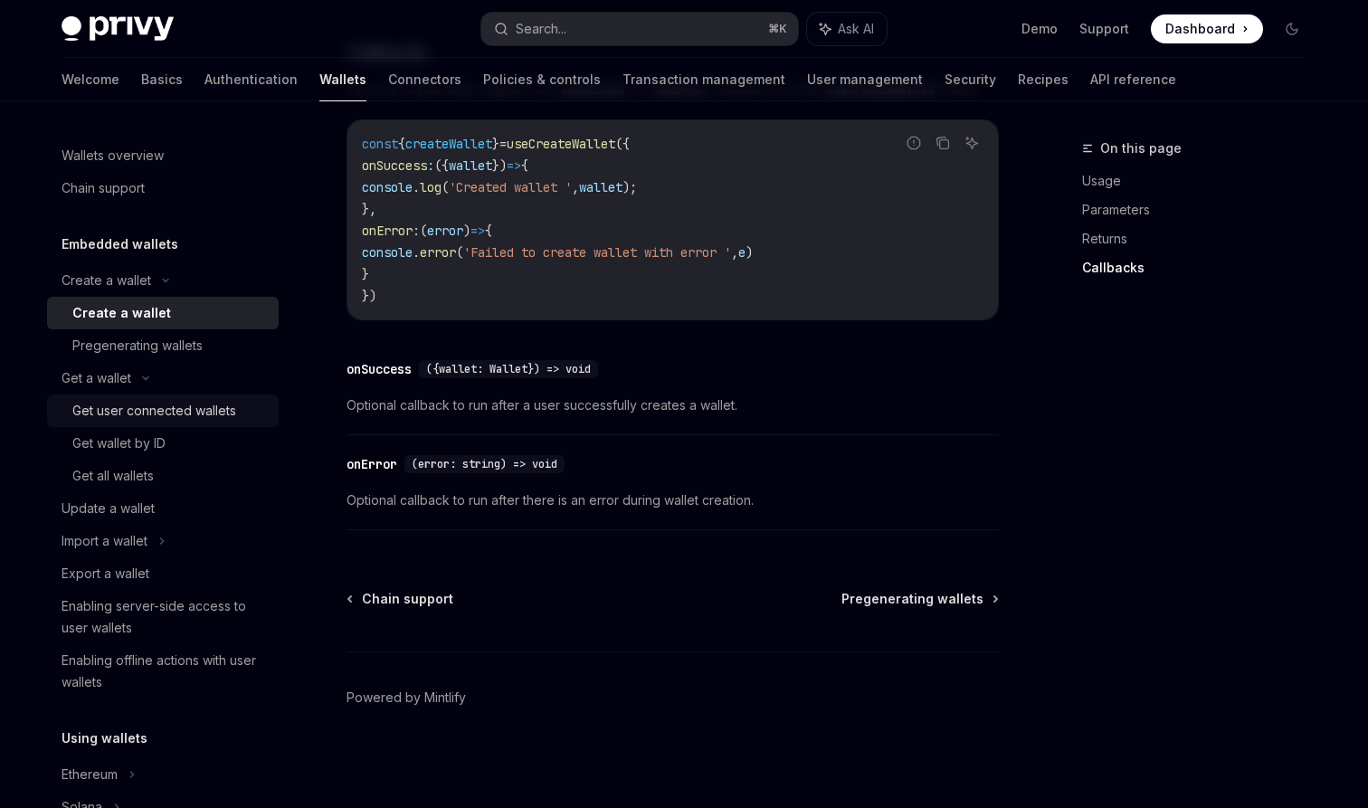
click at [184, 411] on div "Get user connected wallets" at bounding box center [154, 411] width 164 height 22
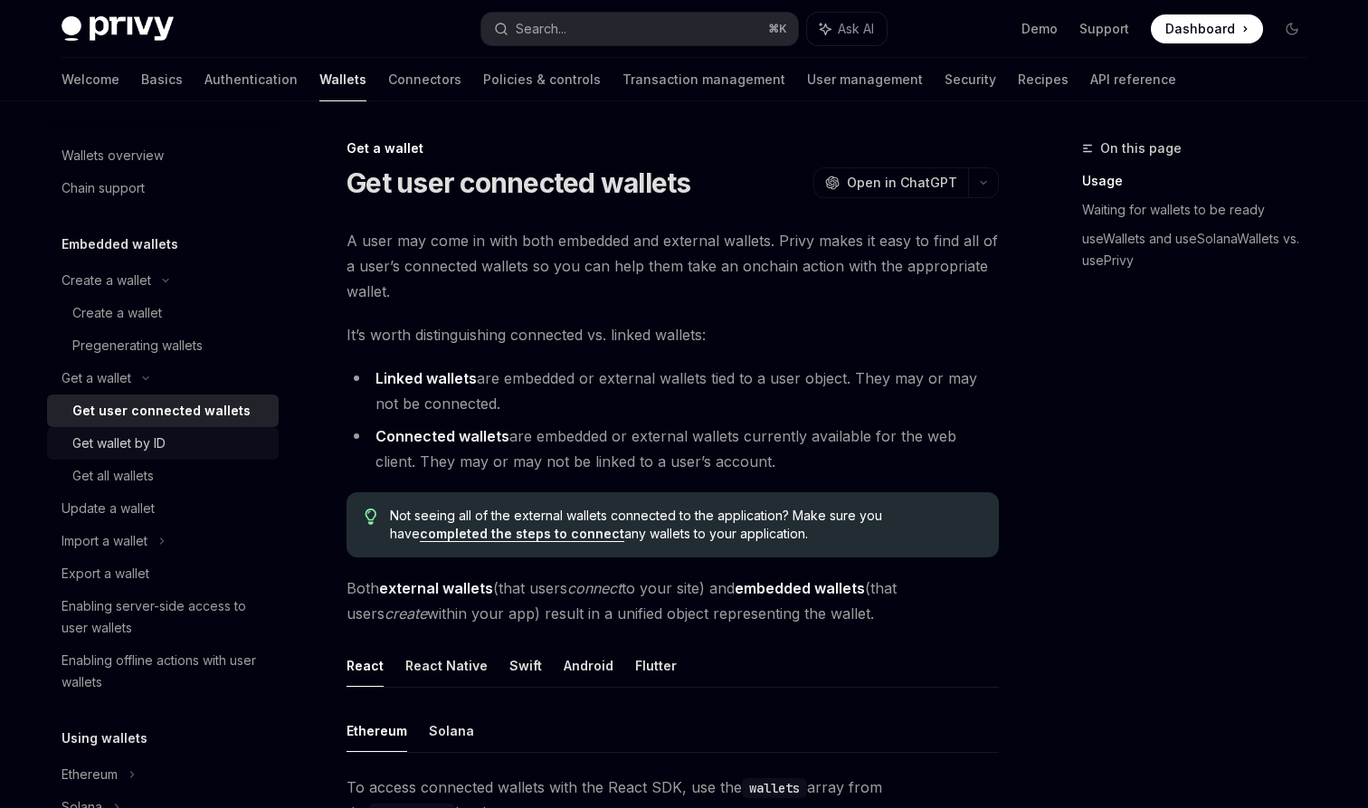
click at [186, 437] on div "Get wallet by ID" at bounding box center [169, 444] width 195 height 22
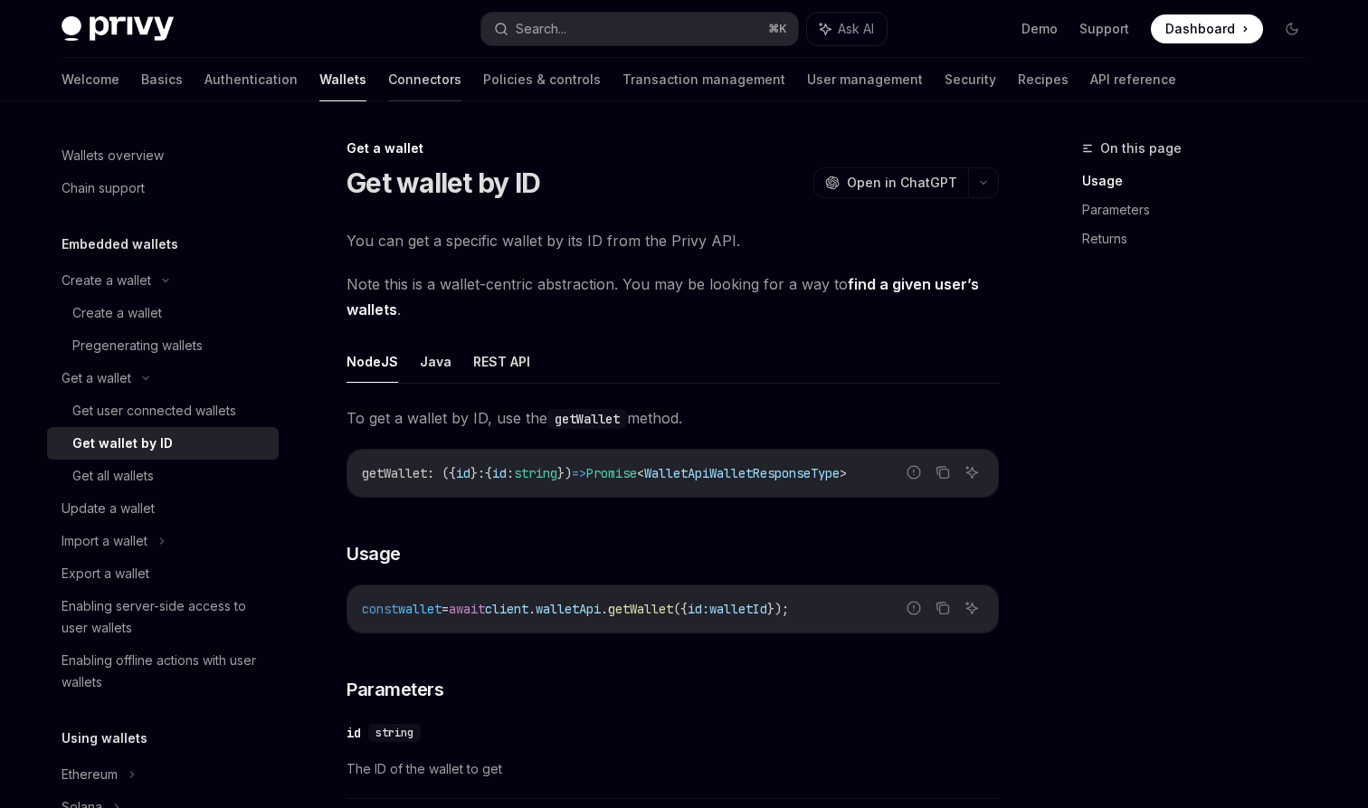
click at [388, 81] on link "Connectors" at bounding box center [424, 79] width 73 height 43
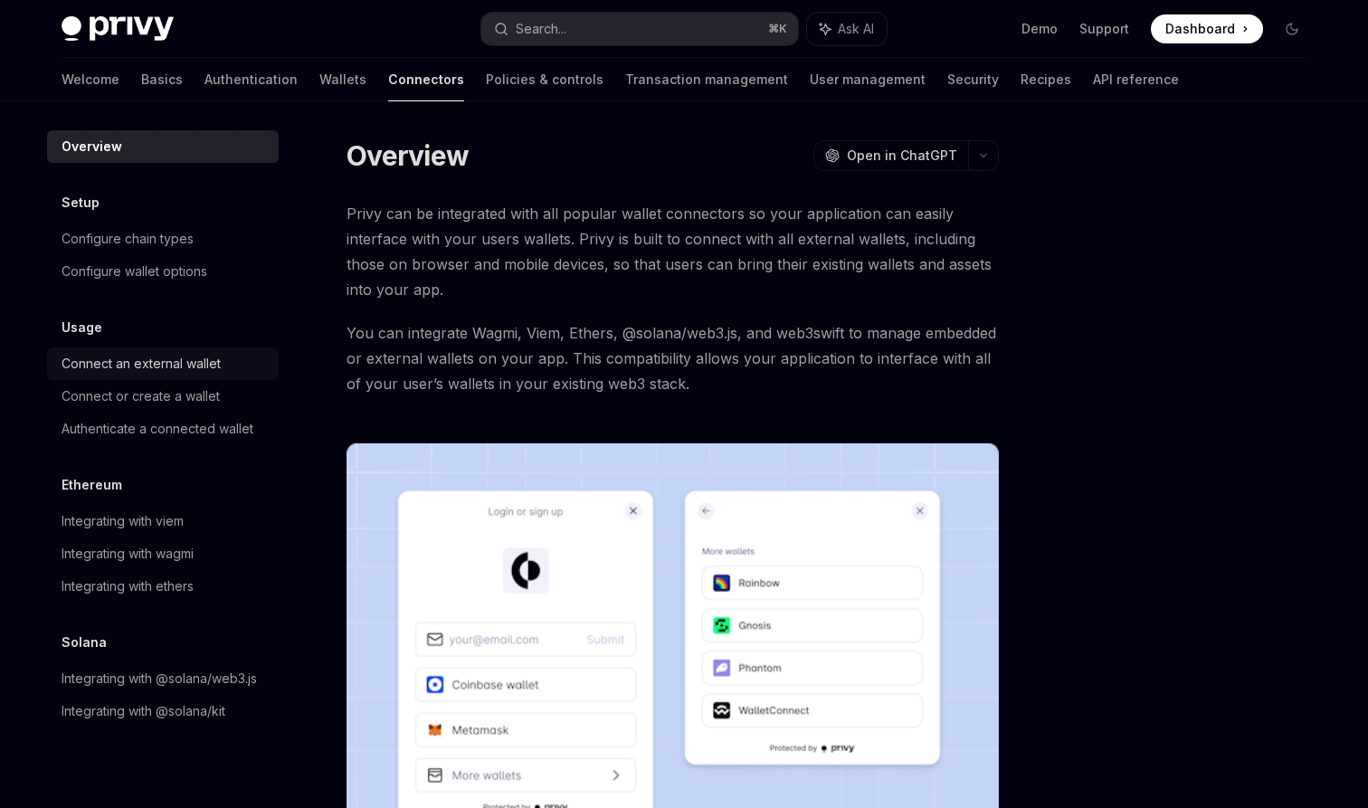
click at [160, 369] on div "Connect an external wallet" at bounding box center [141, 364] width 159 height 22
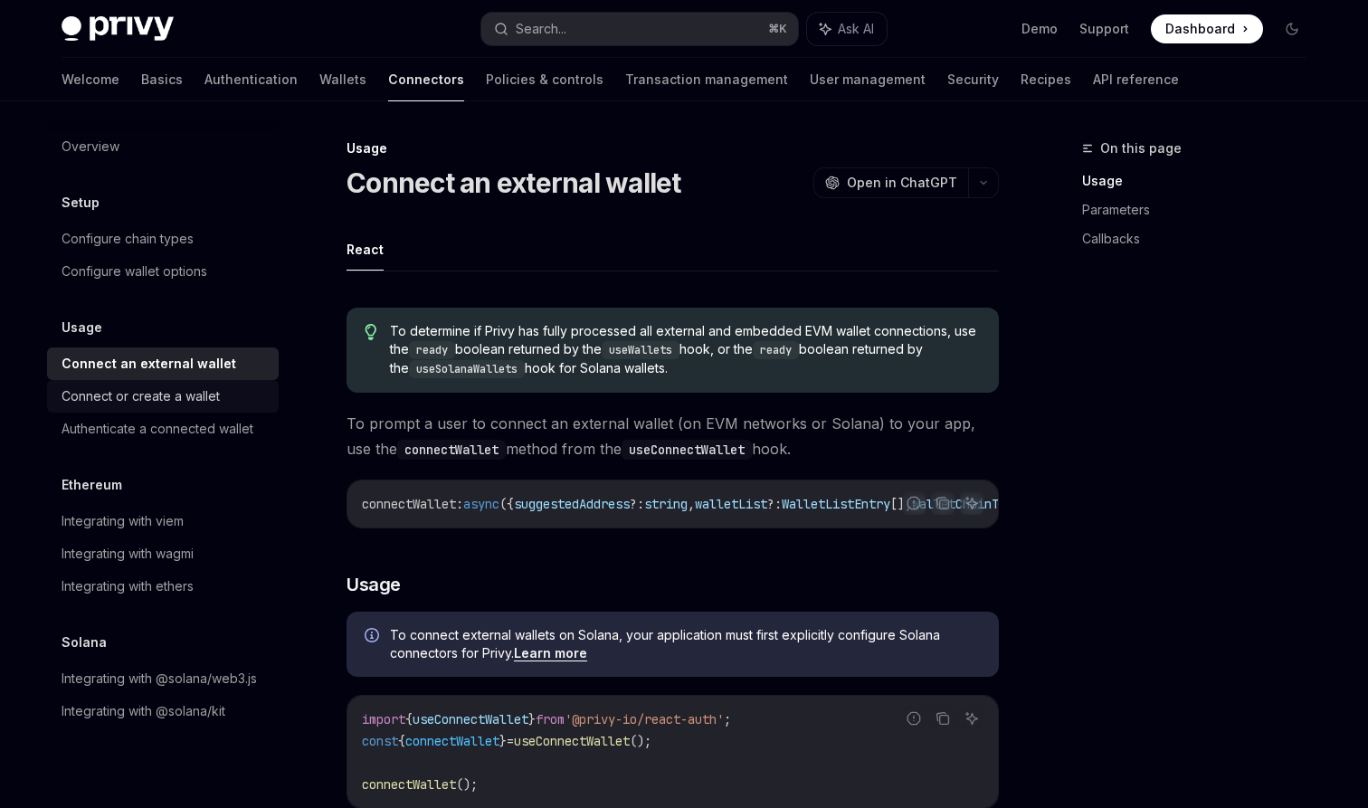
click at [163, 395] on div "Connect or create a wallet" at bounding box center [141, 397] width 158 height 22
type textarea "*"
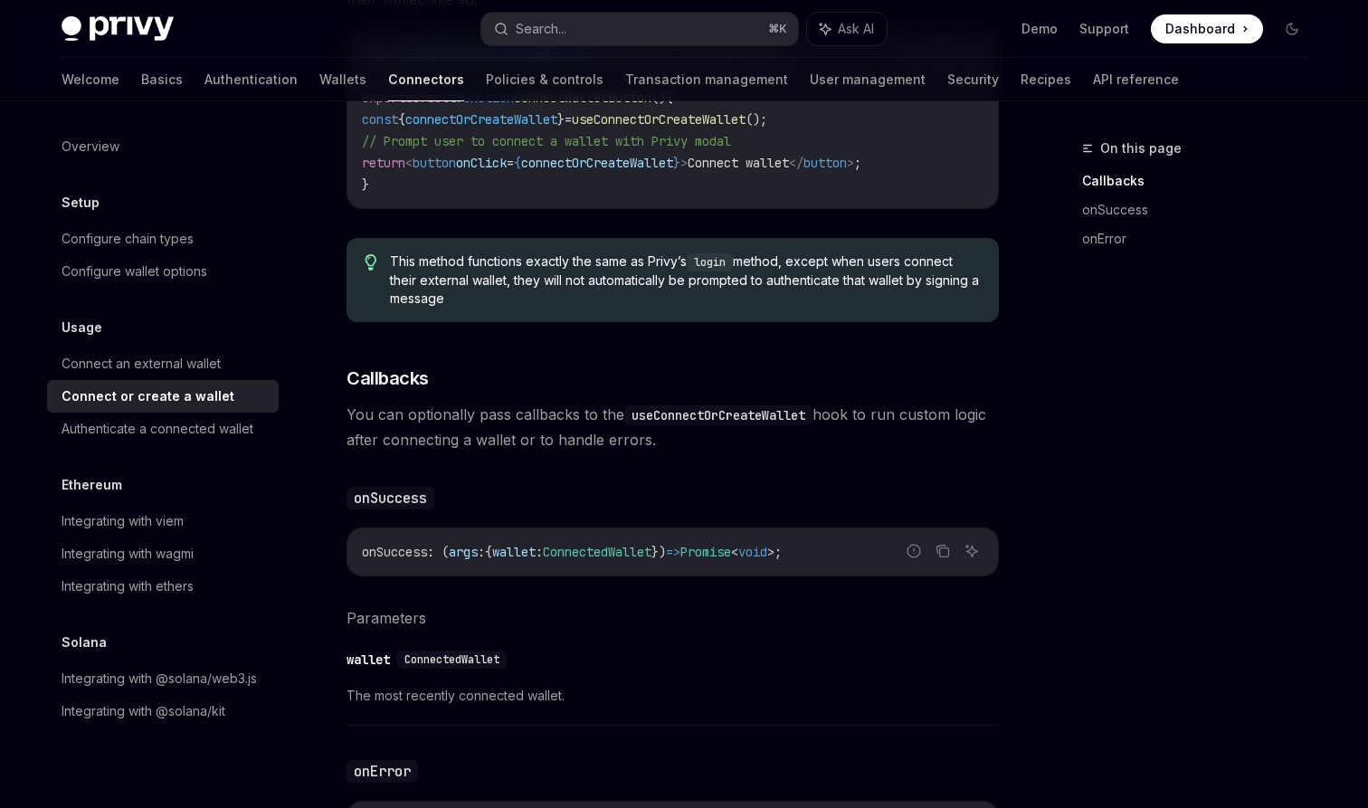
scroll to position [712, 0]
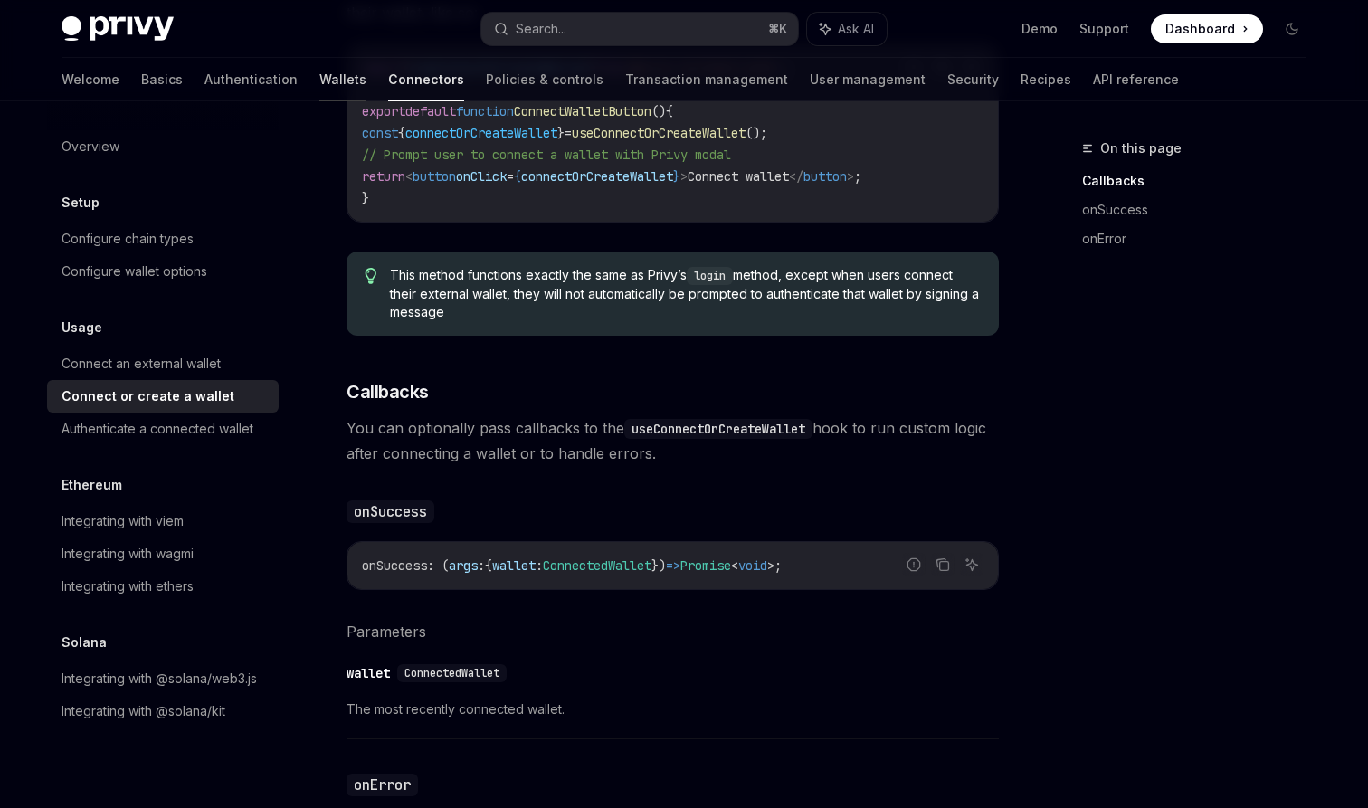
click at [319, 89] on link "Wallets" at bounding box center [342, 79] width 47 height 43
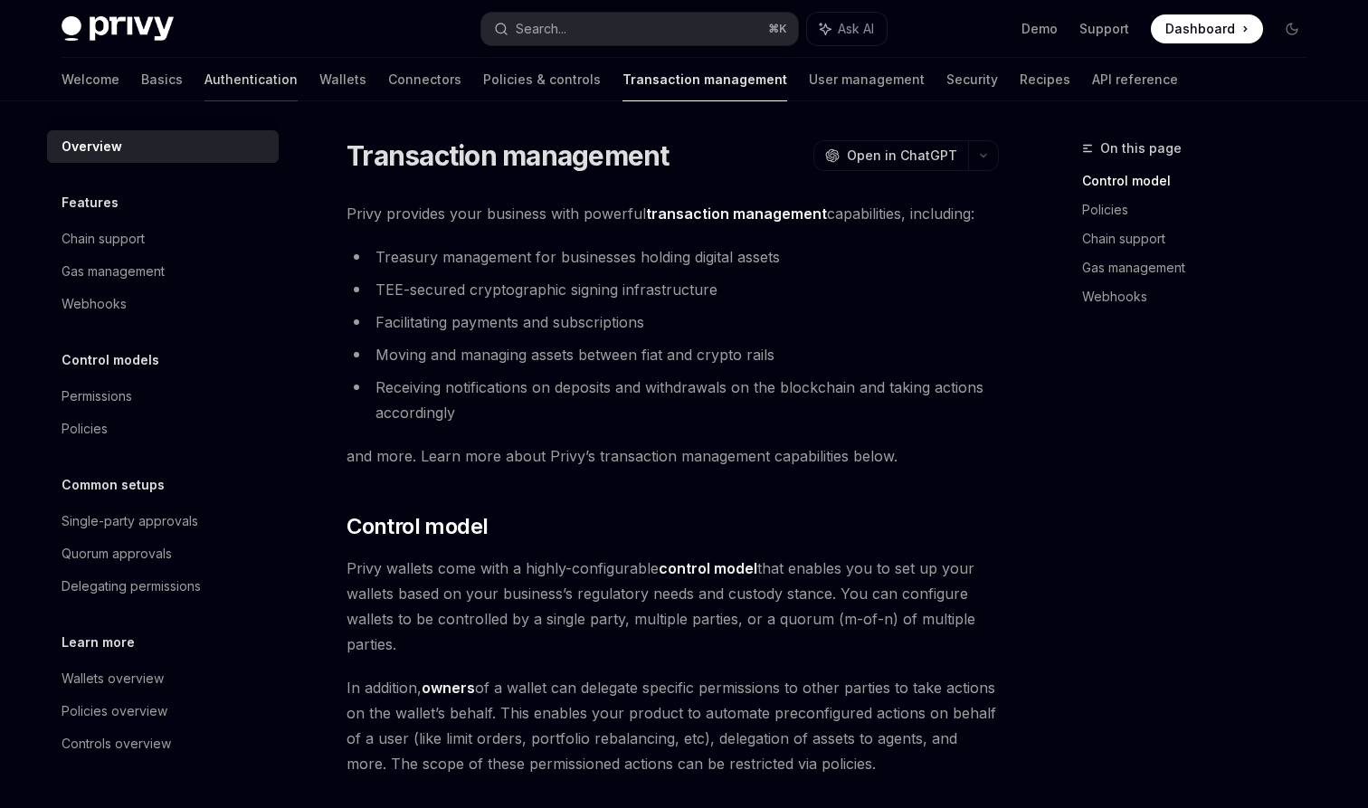
click at [205, 80] on link "Authentication" at bounding box center [251, 79] width 93 height 43
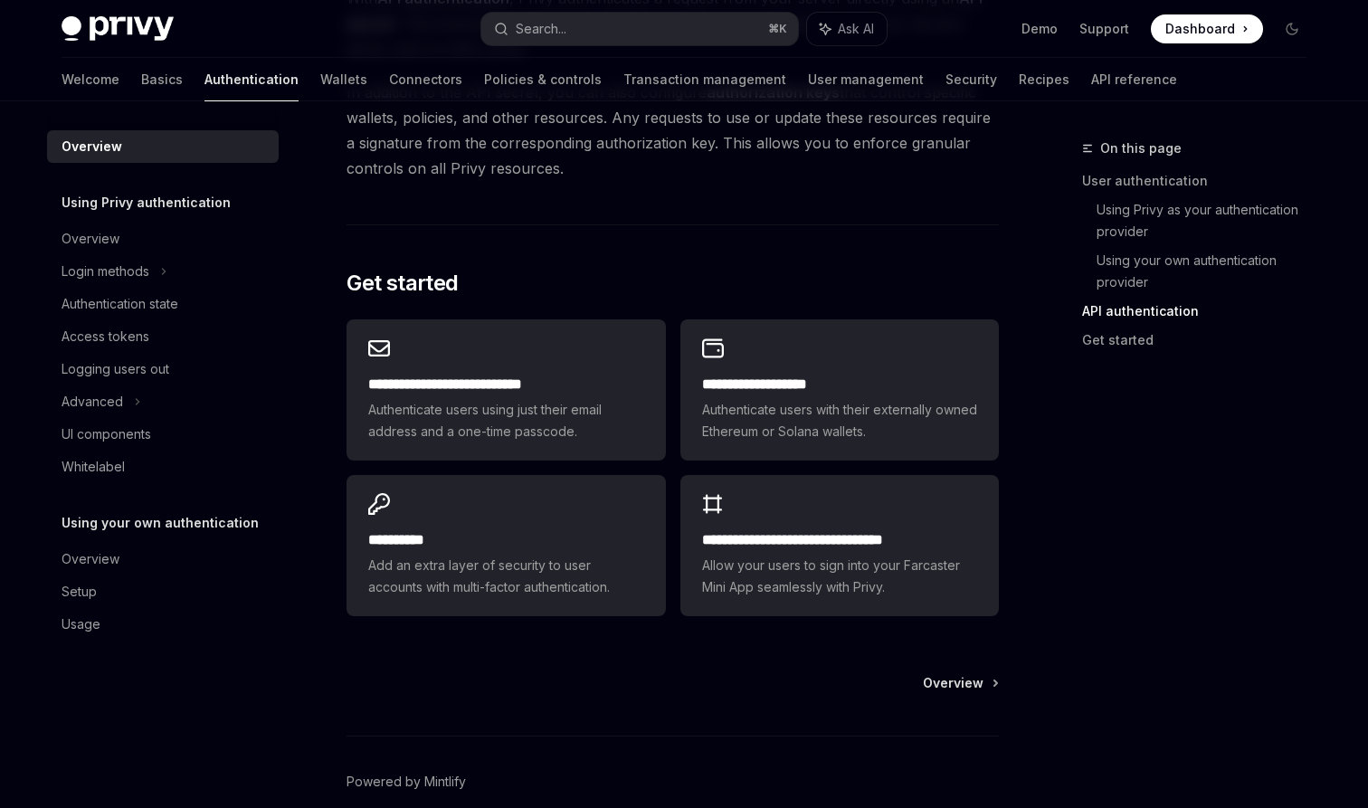
scroll to position [1397, 0]
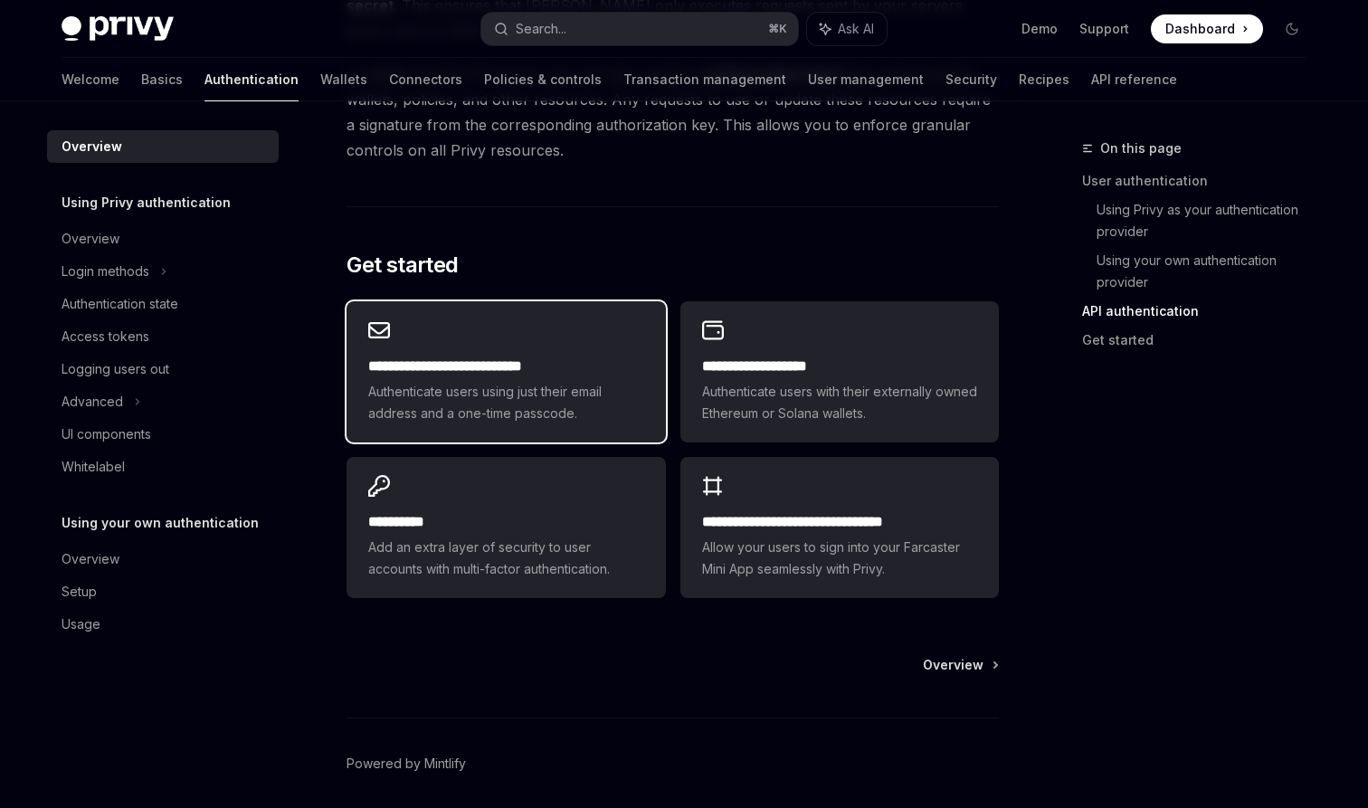
click at [583, 394] on span "Authenticate users using just their email address and a one-time passcode." at bounding box center [505, 402] width 275 height 43
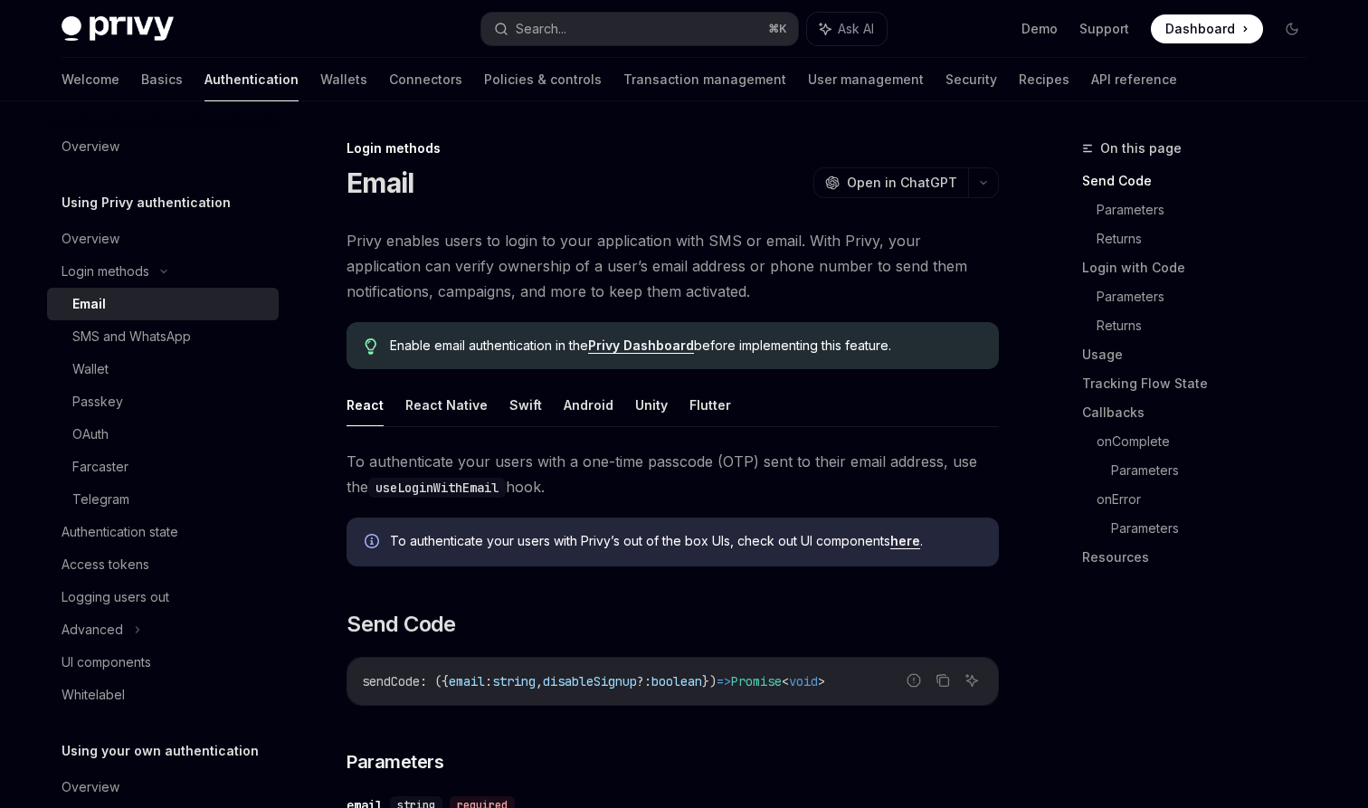
scroll to position [8, 0]
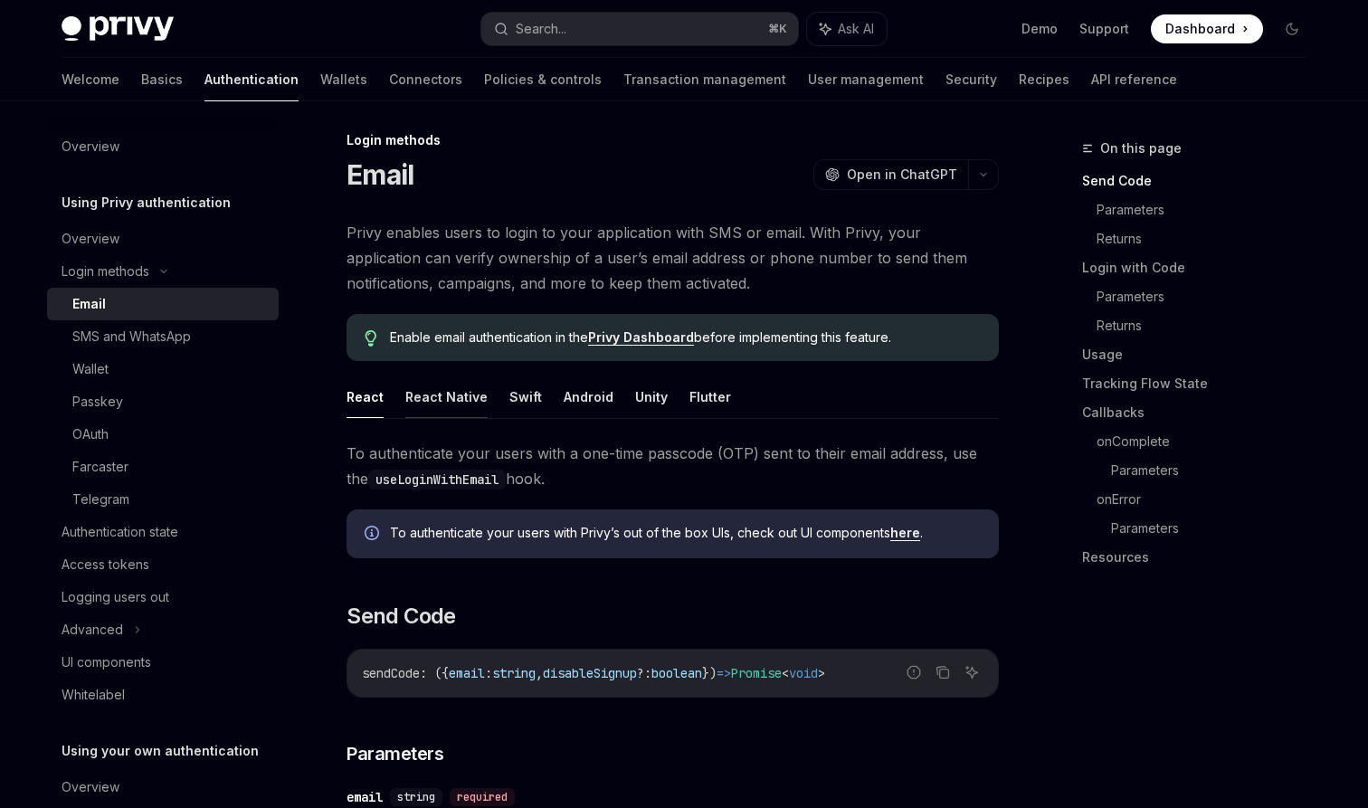
click at [471, 384] on button "React Native" at bounding box center [446, 397] width 82 height 43
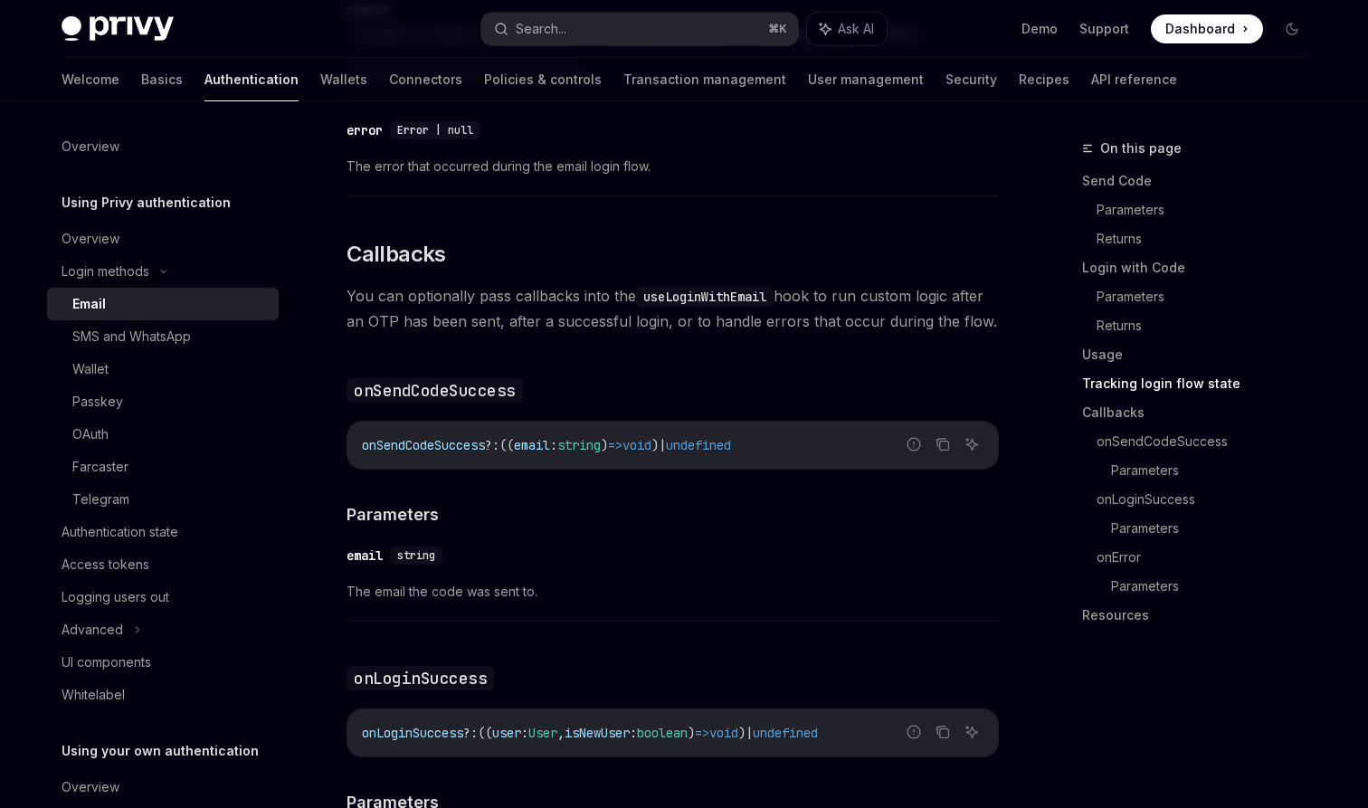
scroll to position [2596, 0]
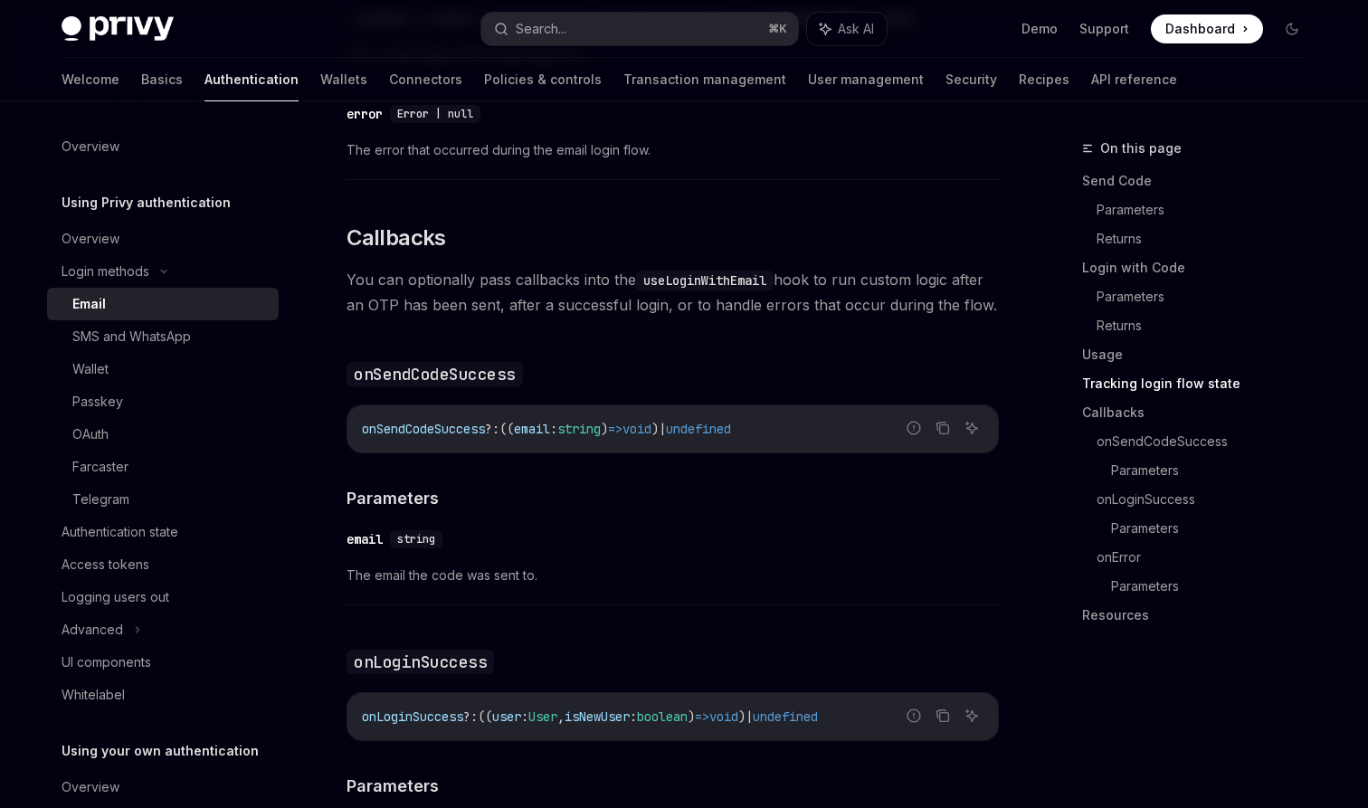
click at [107, 64] on div "Welcome Basics Authentication Wallets Connectors Policies & controls Transactio…" at bounding box center [620, 79] width 1116 height 43
click at [141, 82] on link "Basics" at bounding box center [162, 79] width 42 height 43
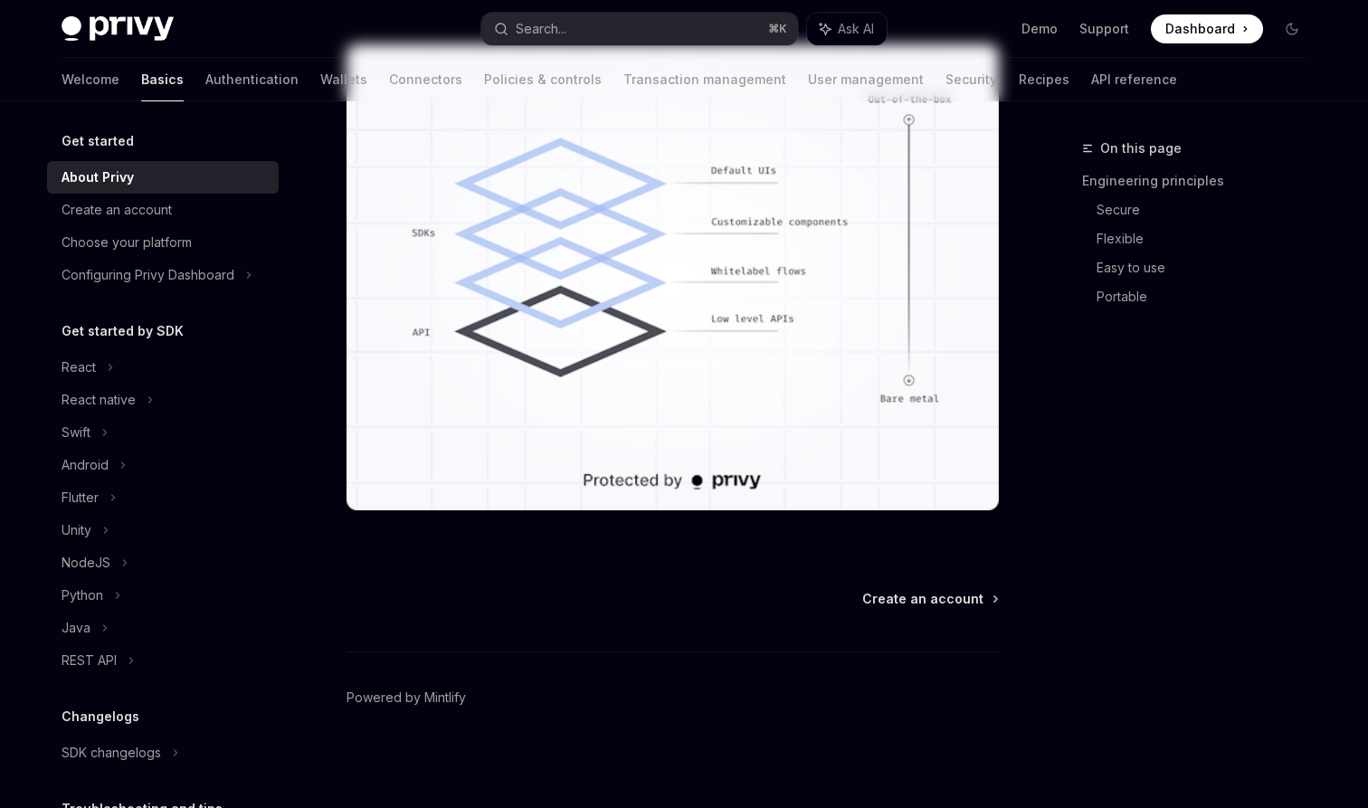
type textarea "*"
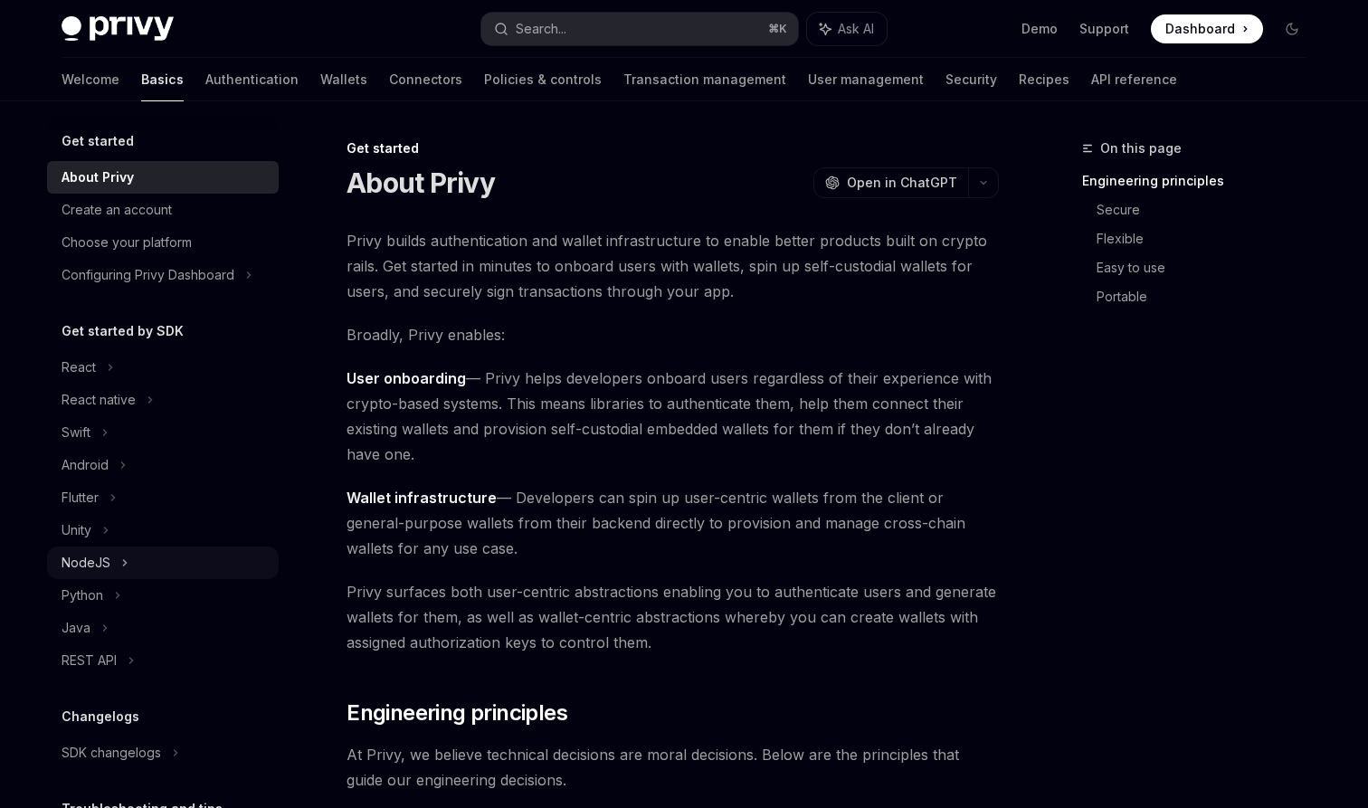
click at [155, 563] on div "NodeJS" at bounding box center [163, 563] width 232 height 33
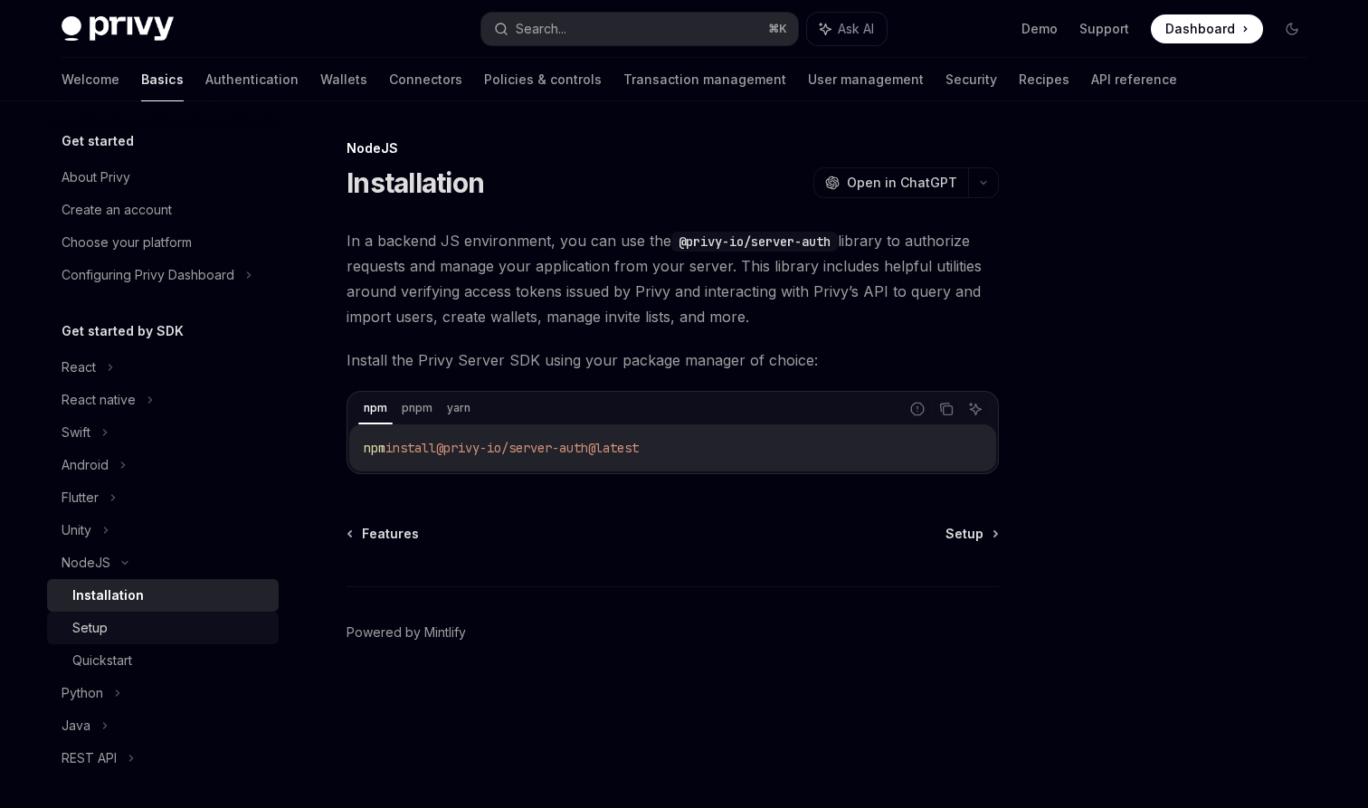
click at [195, 623] on div "Setup" at bounding box center [169, 628] width 195 height 22
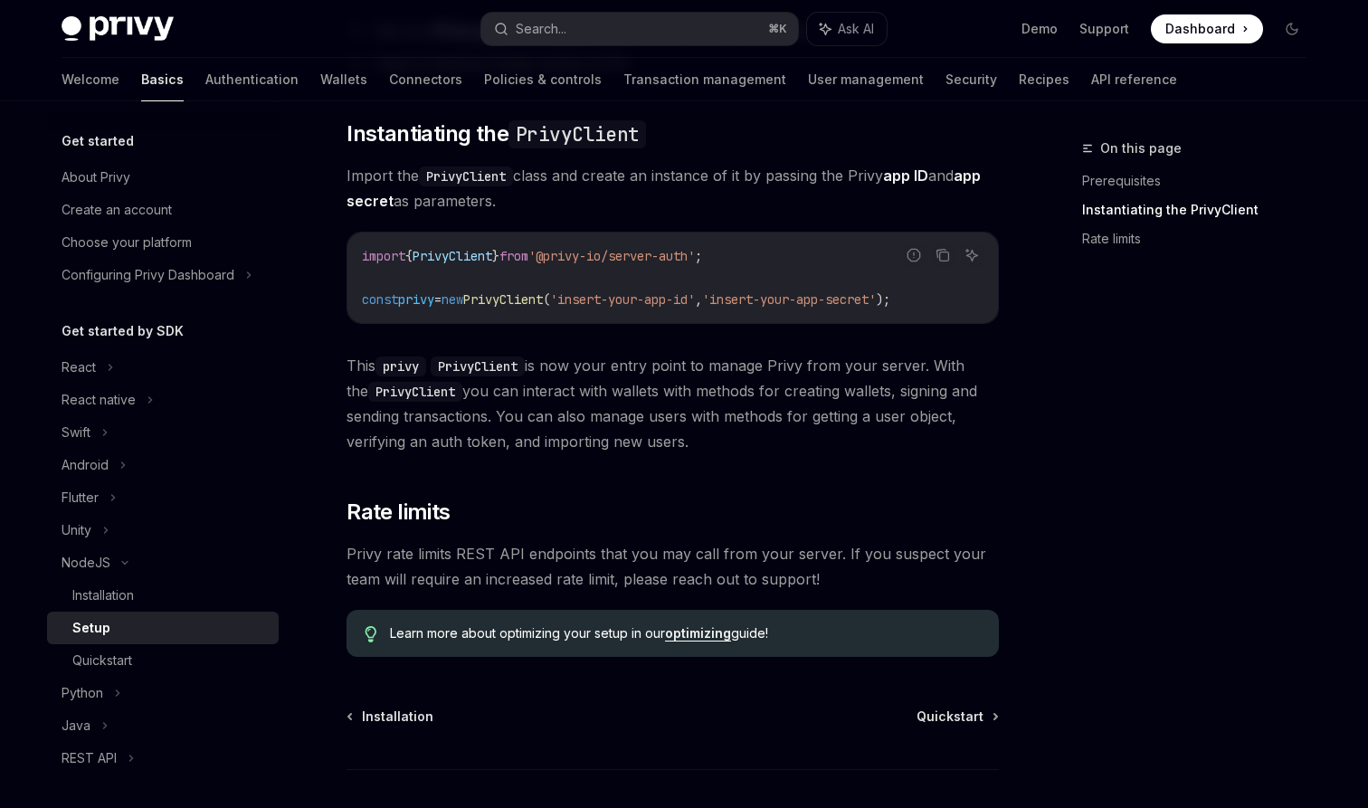
scroll to position [300, 0]
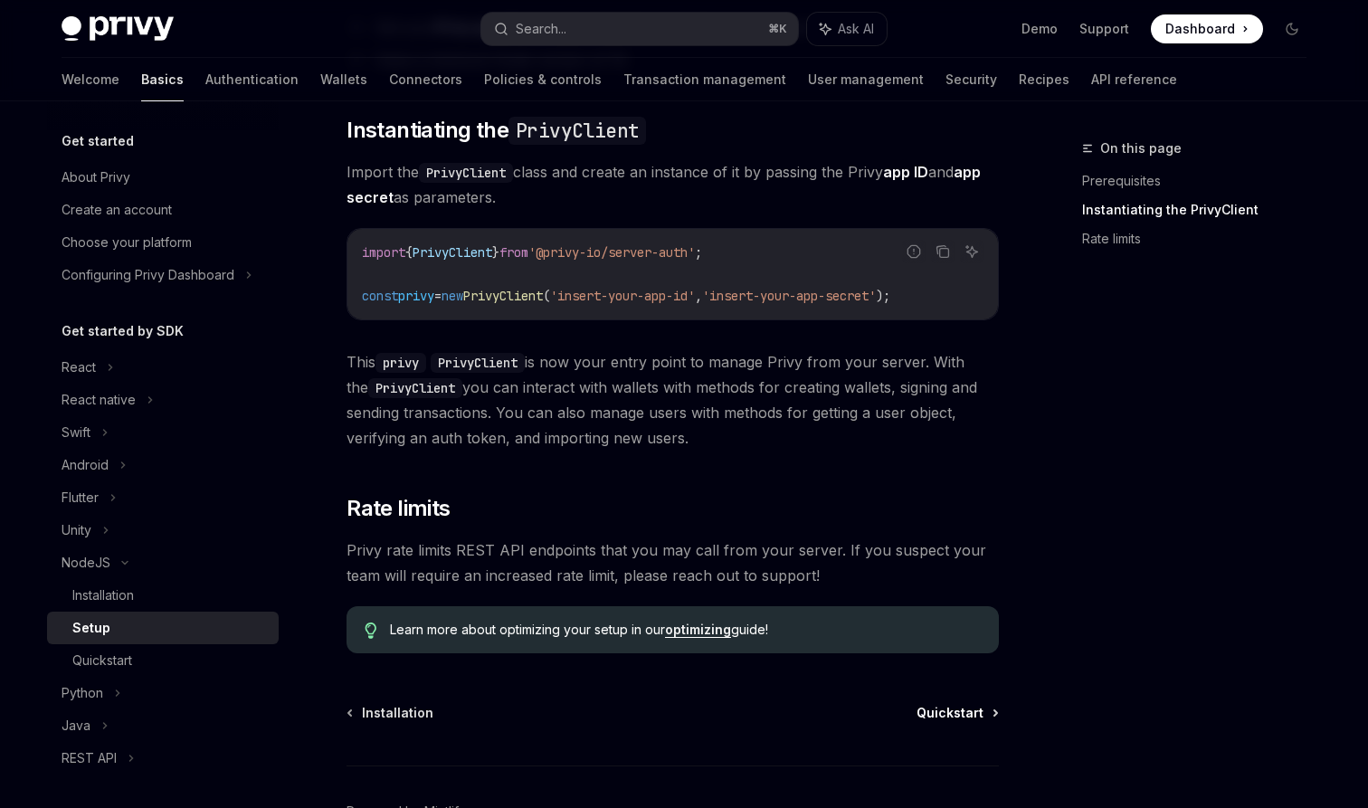
click at [952, 711] on span "Quickstart" at bounding box center [950, 713] width 67 height 18
type textarea "*"
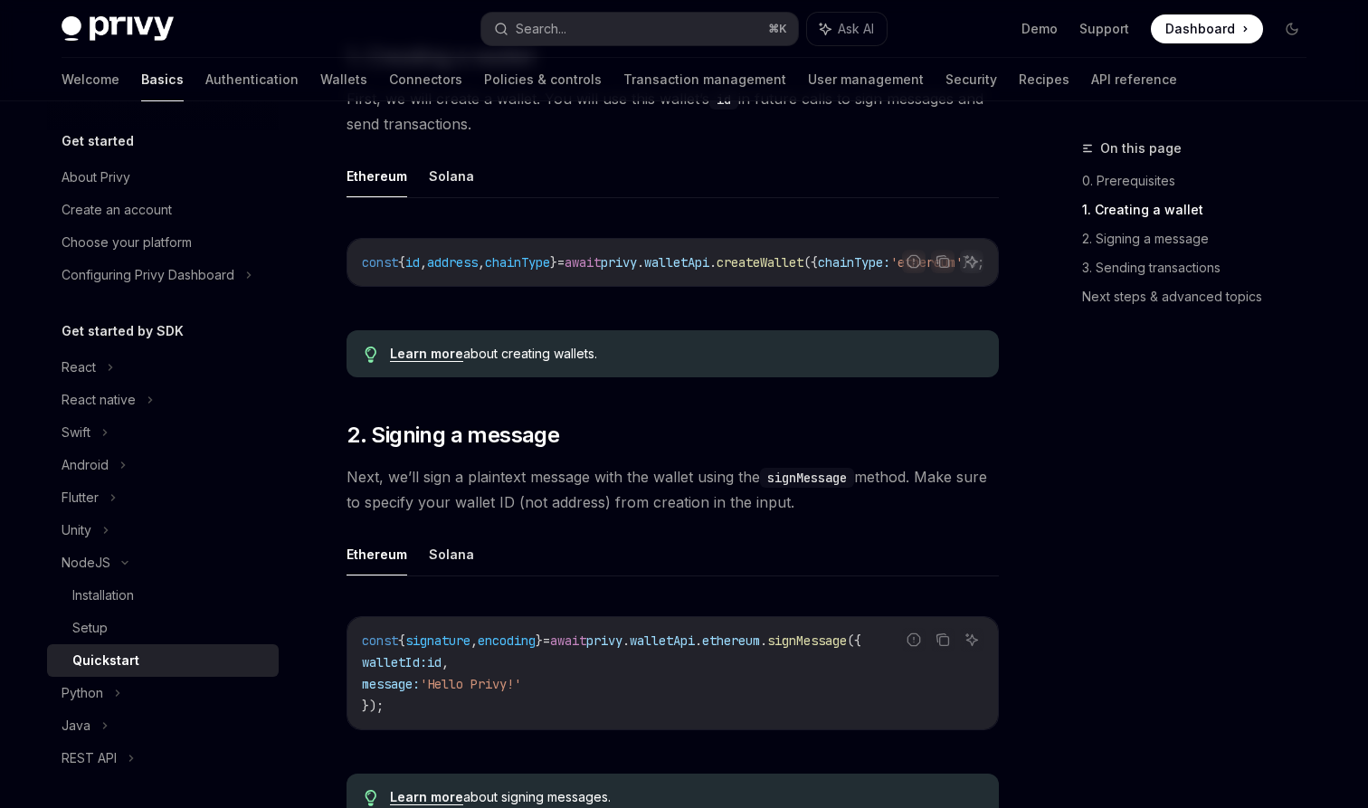
scroll to position [419, 0]
